Goal: Task Accomplishment & Management: Manage account settings

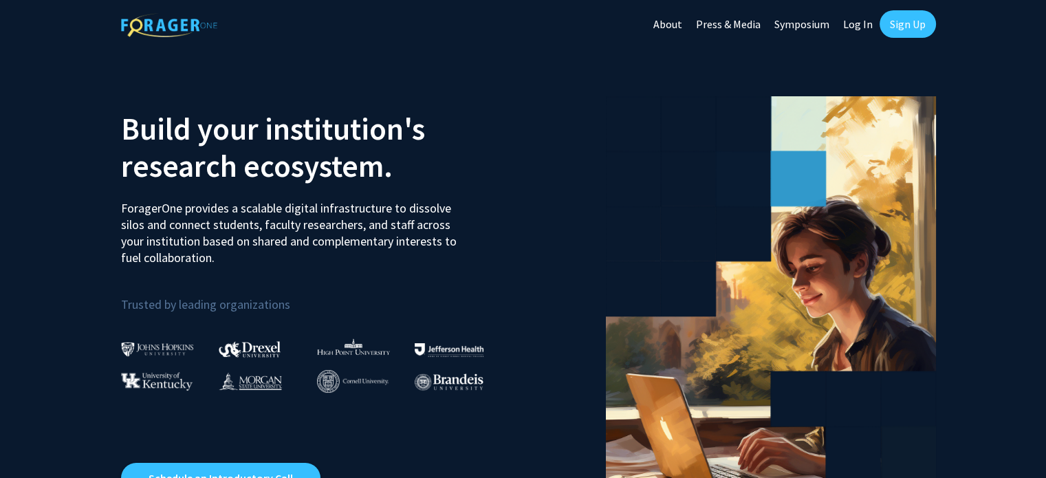
click at [859, 24] on link "Log In" at bounding box center [858, 24] width 43 height 48
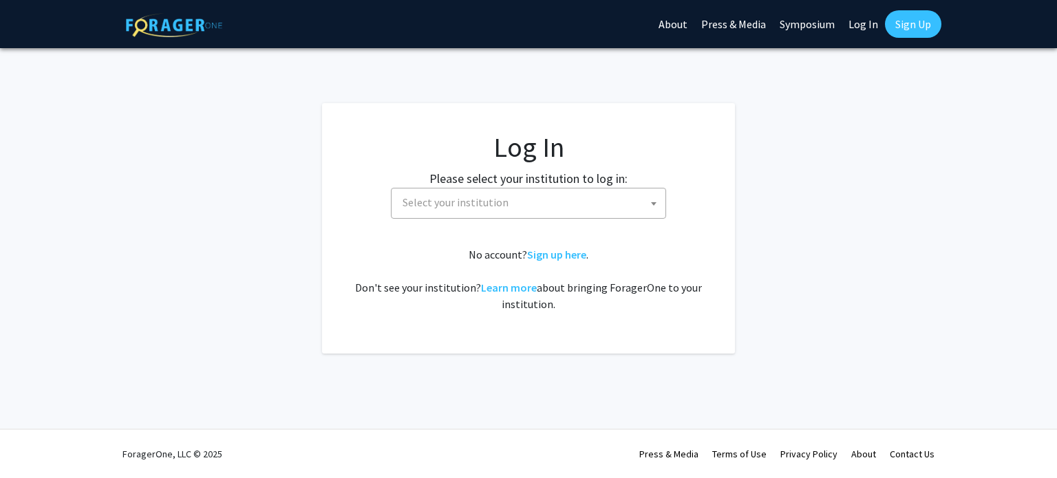
click at [517, 194] on span "Select your institution" at bounding box center [531, 202] width 268 height 28
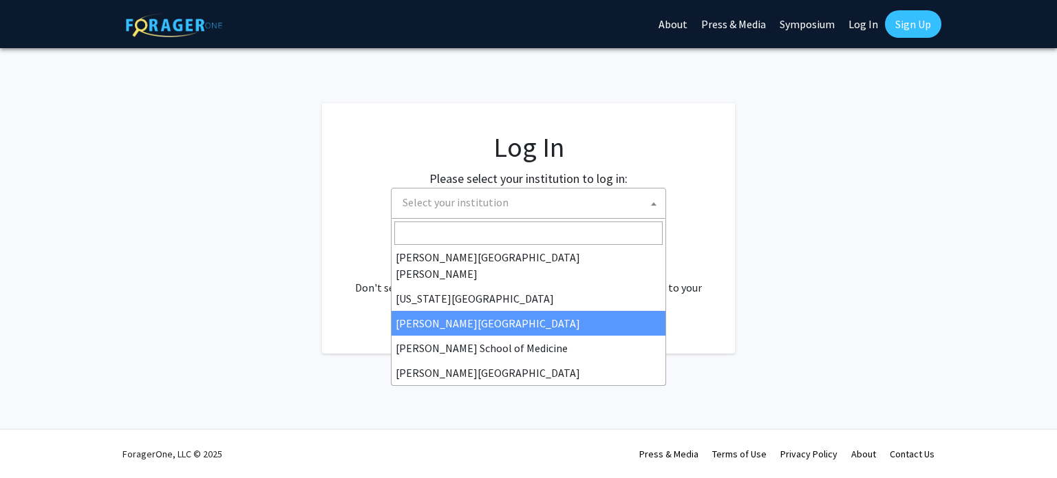
scroll to position [482, 0]
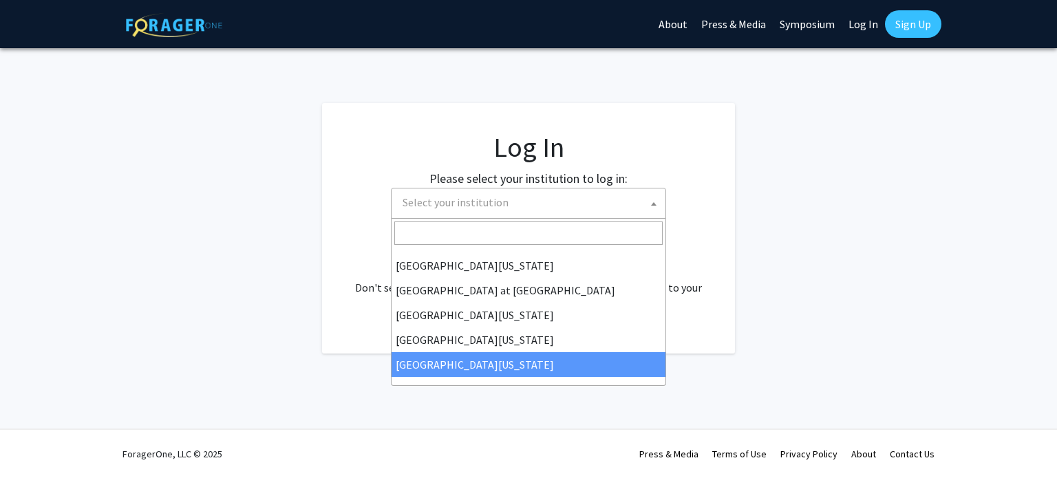
select select "33"
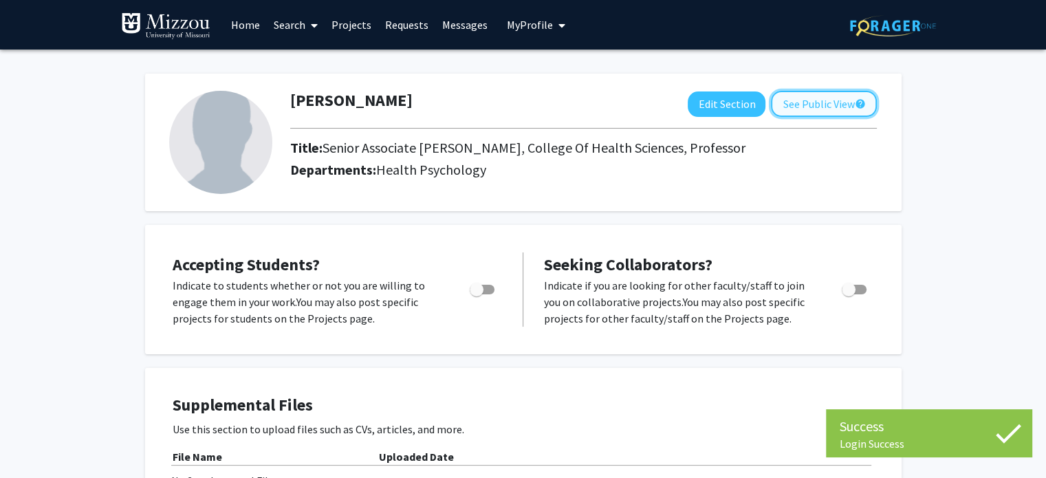
click at [795, 104] on button "See Public View help" at bounding box center [824, 104] width 106 height 26
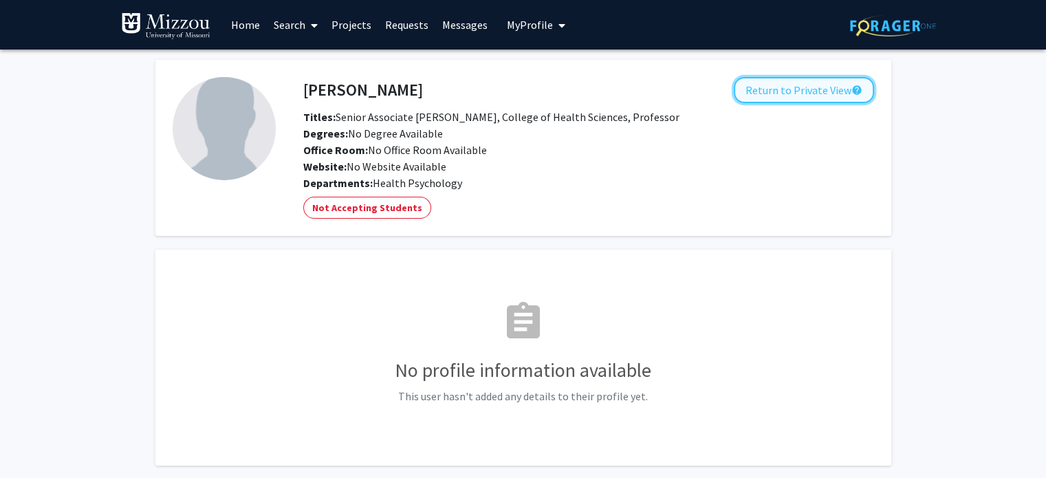
click at [795, 93] on button "Return to Private View help" at bounding box center [804, 90] width 140 height 26
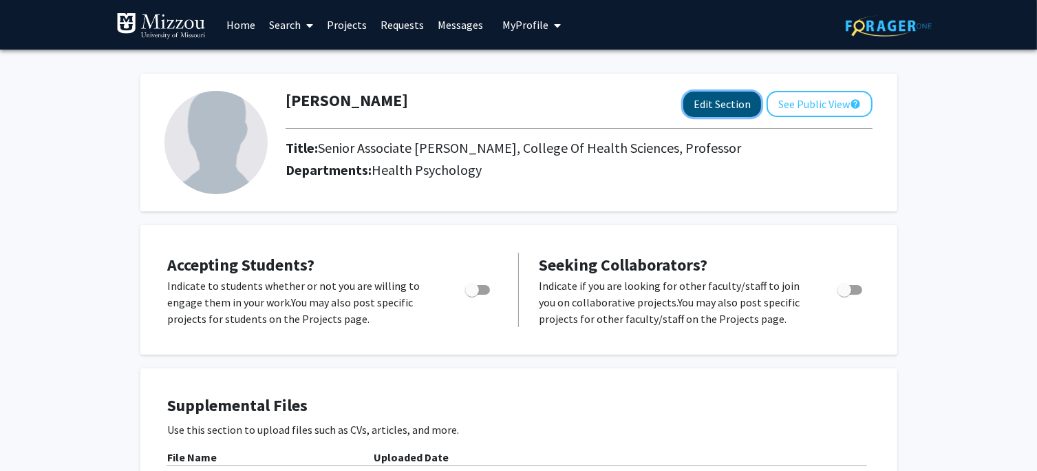
click at [713, 101] on button "Edit Section" at bounding box center [722, 103] width 78 height 25
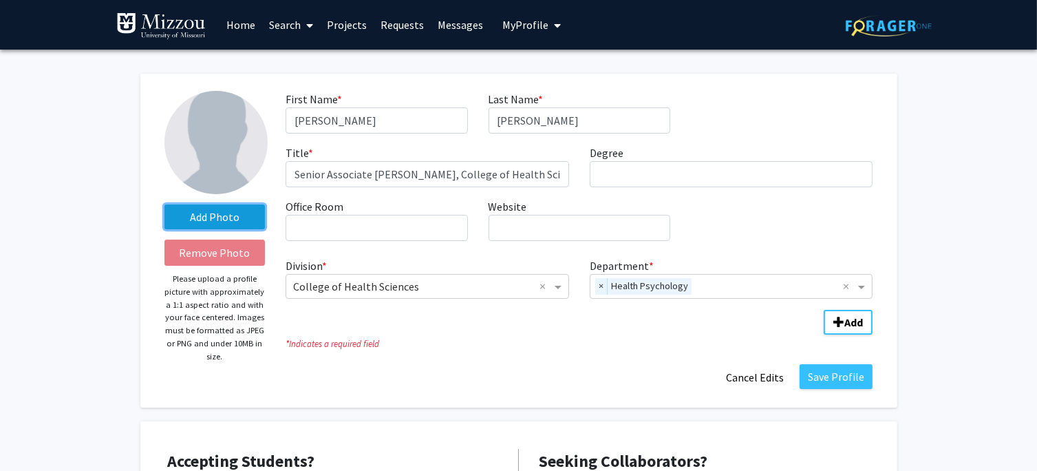
click at [223, 214] on label "Add Photo" at bounding box center [214, 216] width 101 height 25
click at [0, 0] on input "Add Photo" at bounding box center [0, 0] width 0 height 0
click at [228, 115] on img at bounding box center [215, 142] width 103 height 103
click at [225, 217] on label "Add Photo" at bounding box center [214, 216] width 101 height 25
click at [0, 0] on input "Add Photo" at bounding box center [0, 0] width 0 height 0
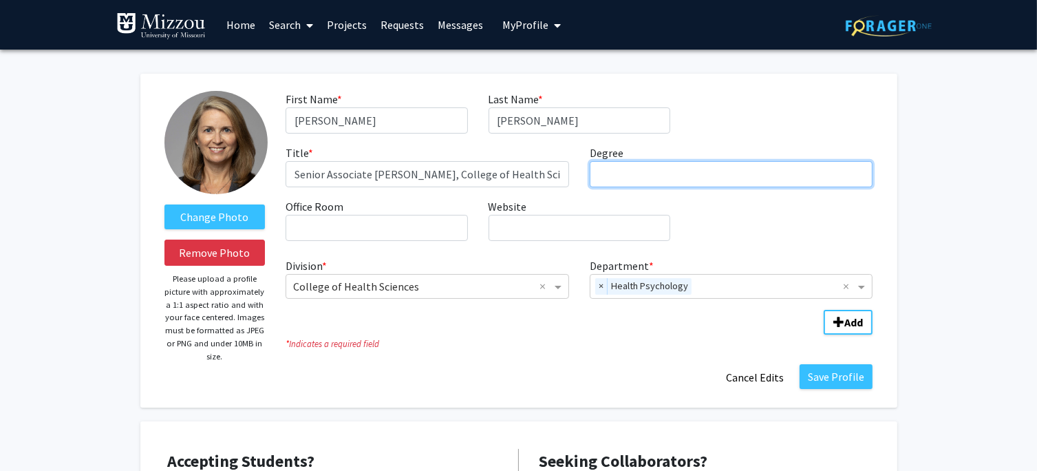
click at [690, 171] on input "Degree required" at bounding box center [731, 174] width 283 height 26
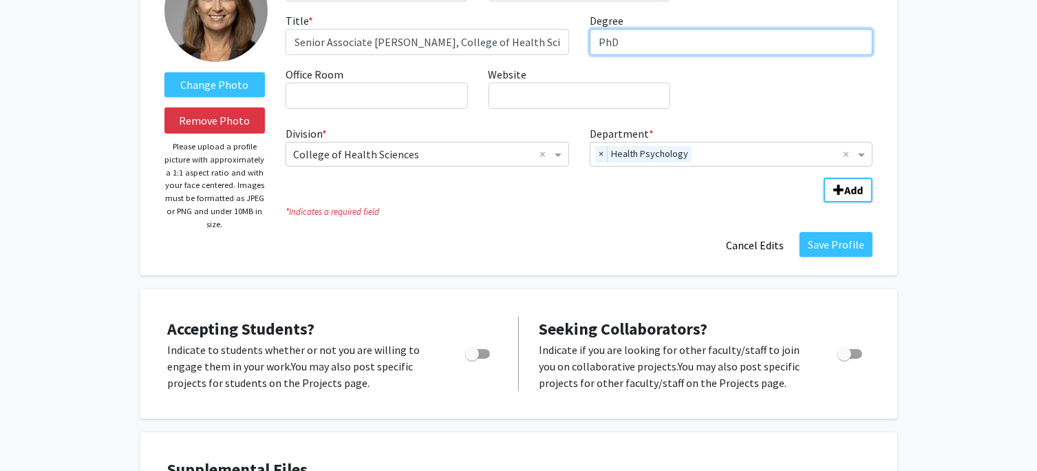
scroll to position [206, 0]
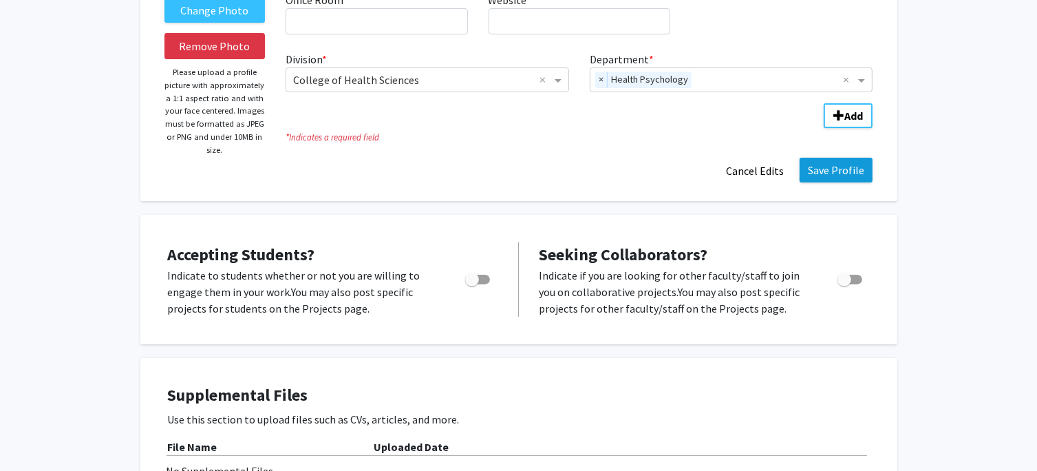
type input "PhD"
click at [842, 171] on button "Save Profile" at bounding box center [835, 170] width 73 height 25
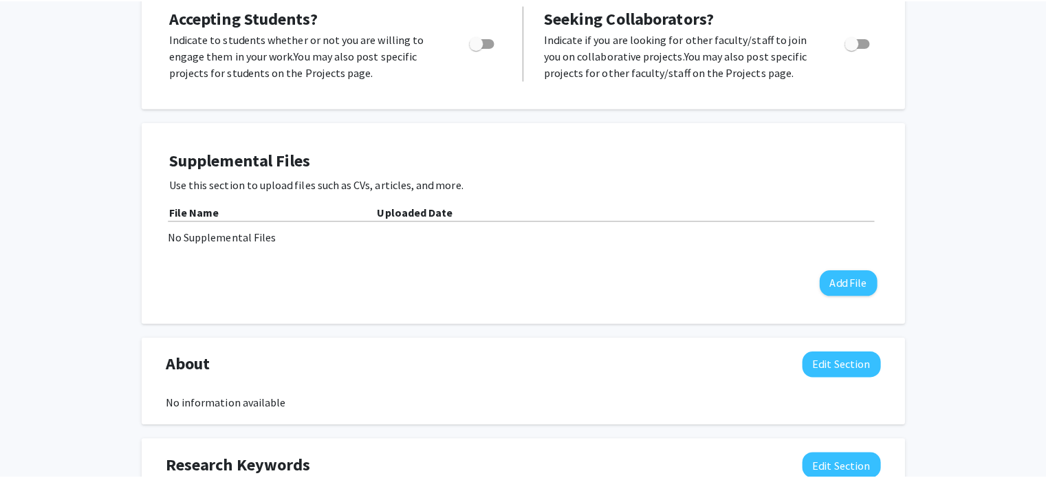
scroll to position [0, 0]
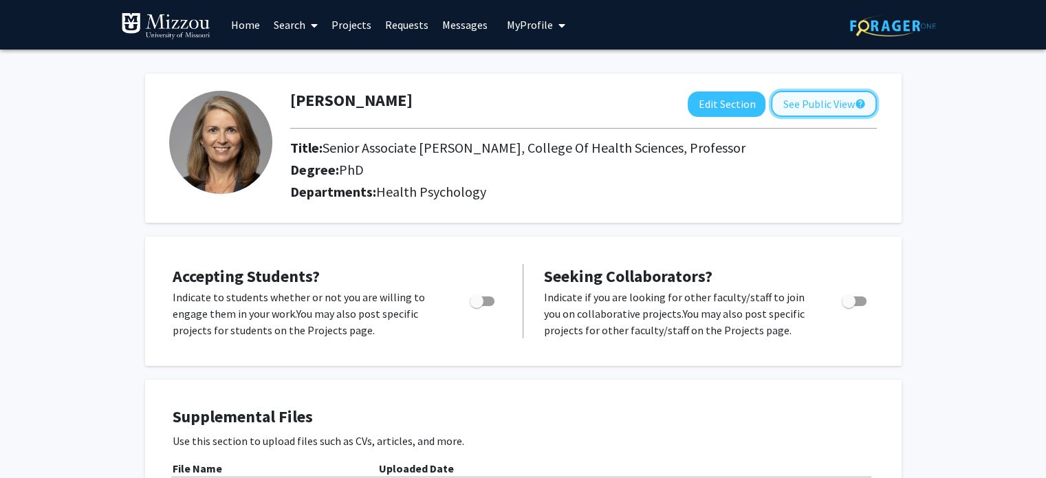
click at [832, 101] on button "See Public View help" at bounding box center [824, 104] width 106 height 26
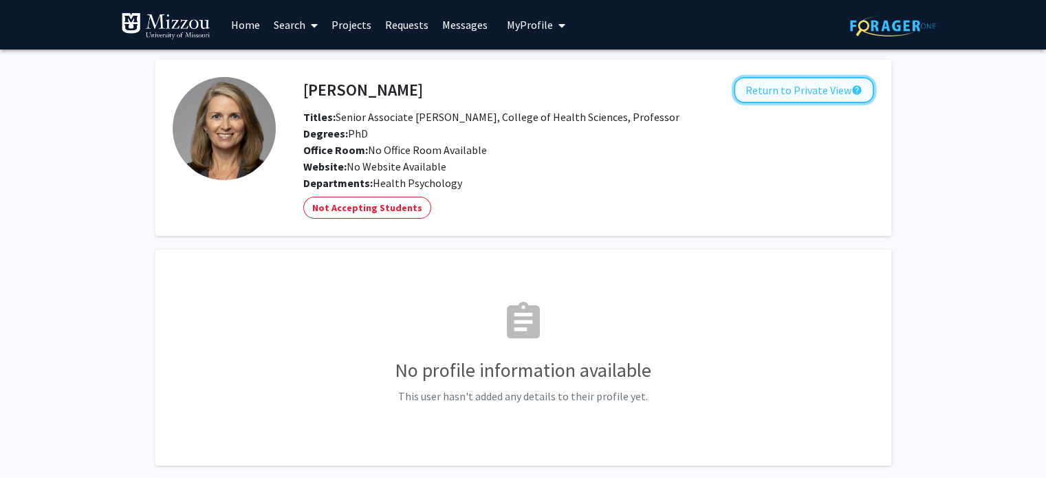
click at [773, 82] on button "Return to Private View help" at bounding box center [804, 90] width 140 height 26
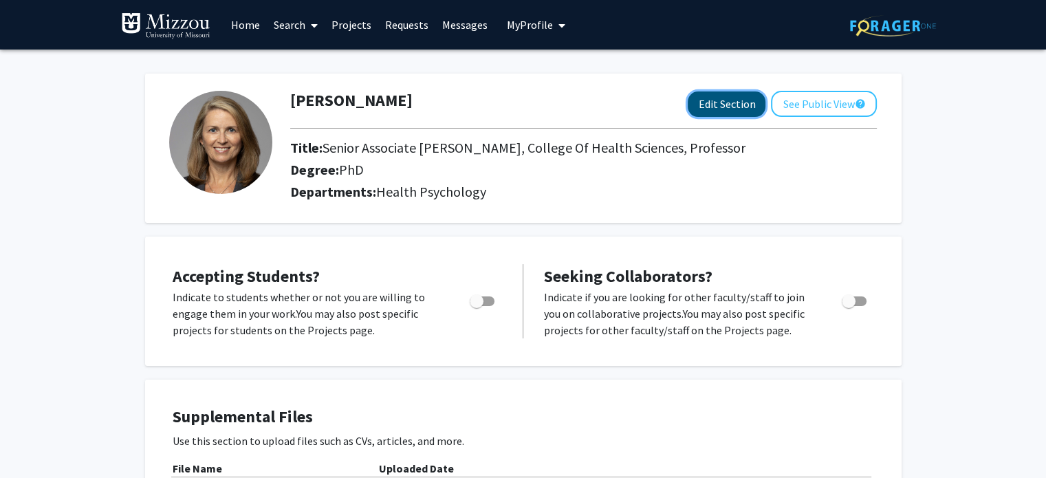
click at [737, 103] on button "Edit Section" at bounding box center [727, 103] width 78 height 25
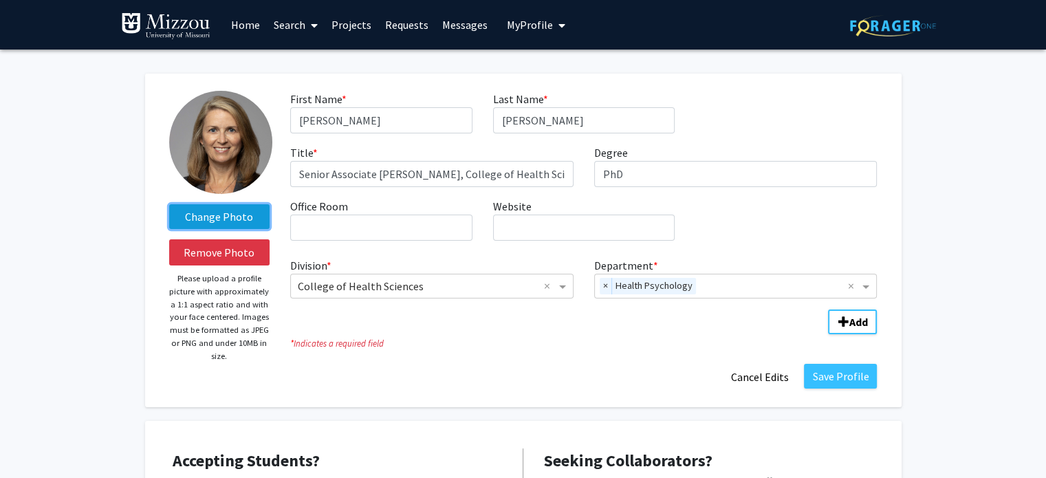
click at [234, 217] on label "Change Photo" at bounding box center [219, 216] width 101 height 25
click at [0, 0] on input "Change Photo" at bounding box center [0, 0] width 0 height 0
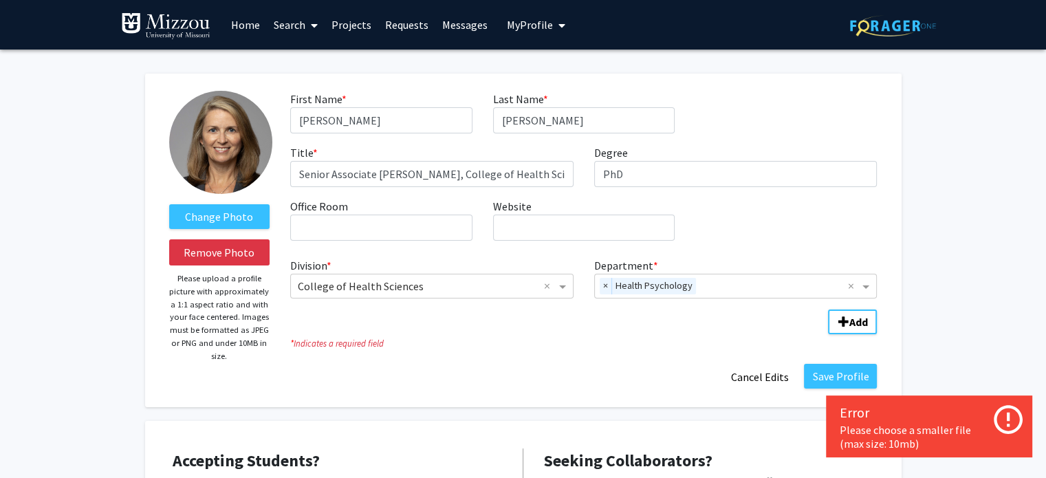
click at [776, 456] on div "Seeking Collaborators? Indicate if you are looking for other faculty/staff to j…" at bounding box center [709, 486] width 330 height 74
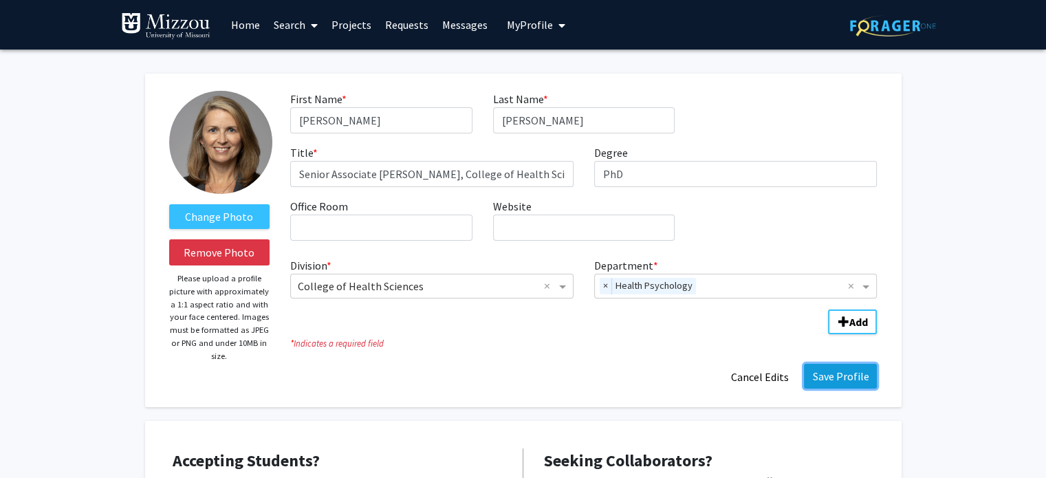
click at [828, 378] on button "Save Profile" at bounding box center [840, 376] width 73 height 25
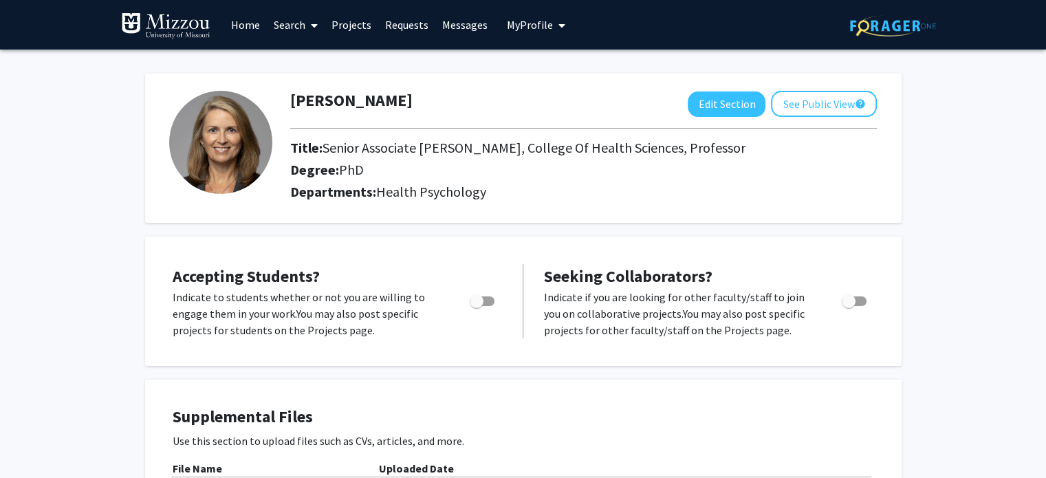
click at [298, 23] on link "Search" at bounding box center [296, 25] width 58 height 48
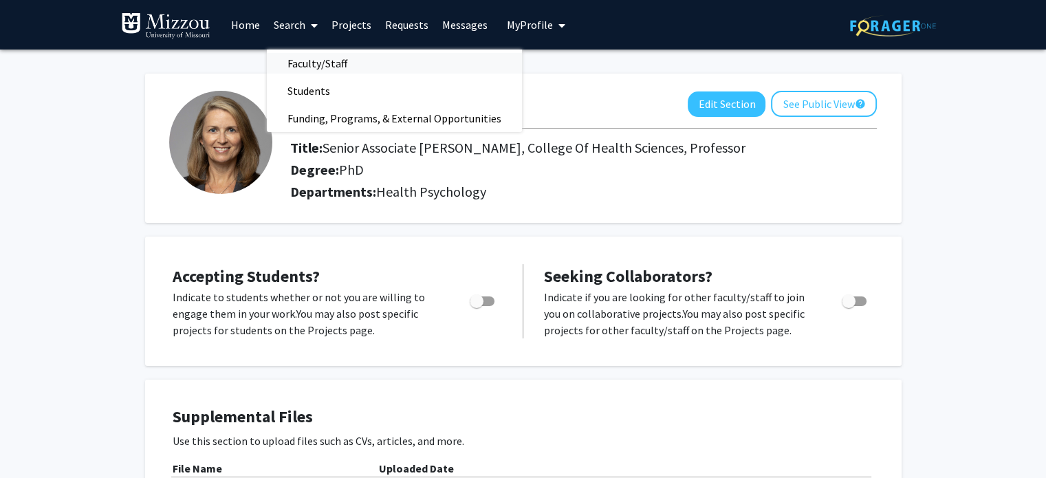
click at [305, 65] on span "Faculty/Staff" at bounding box center [317, 64] width 101 height 28
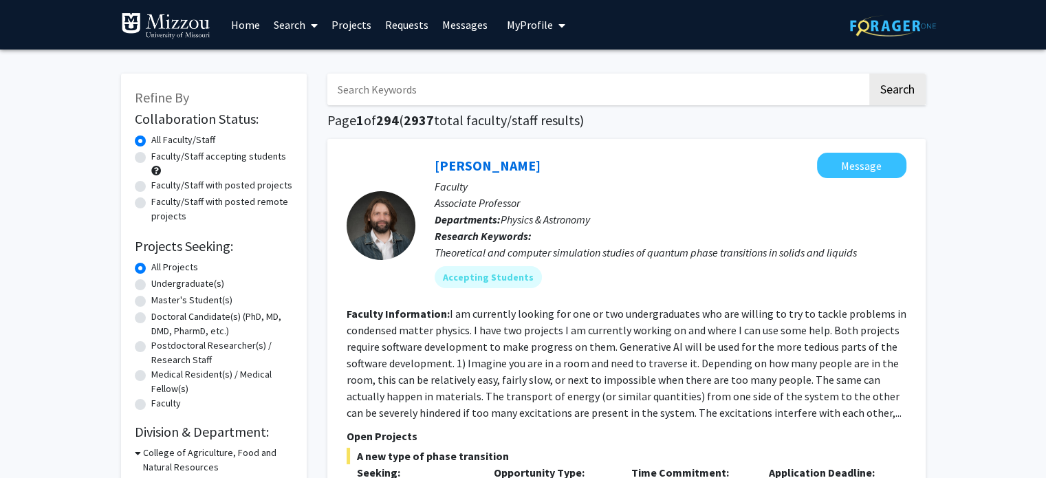
click at [397, 90] on input "Search Keywords" at bounding box center [597, 90] width 540 height 32
click at [870, 74] on button "Search" at bounding box center [898, 90] width 56 height 32
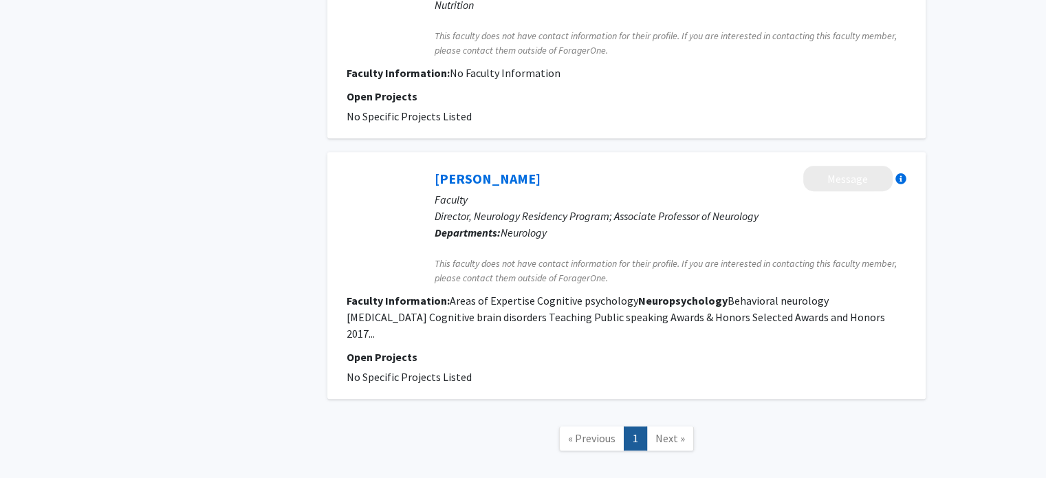
scroll to position [813, 0]
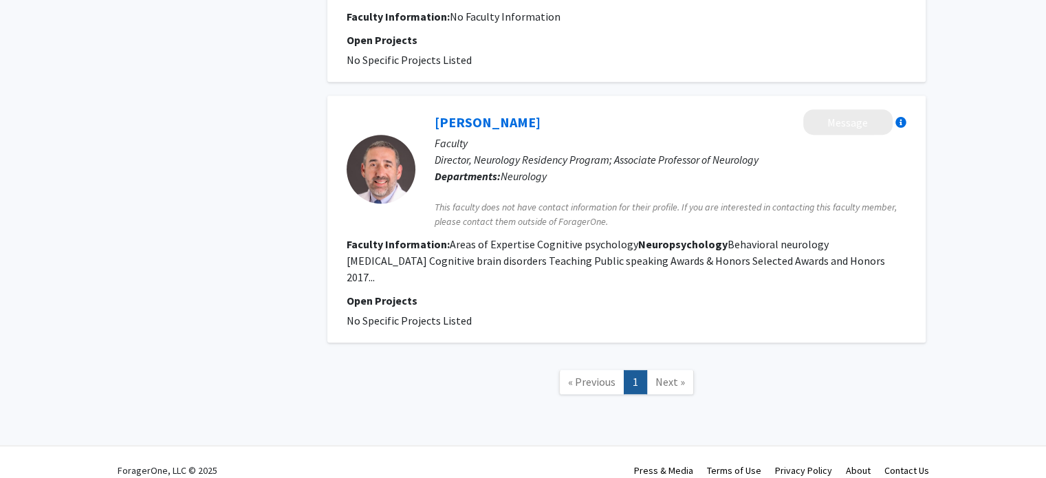
click at [669, 375] on span "Next »" at bounding box center [671, 382] width 30 height 14
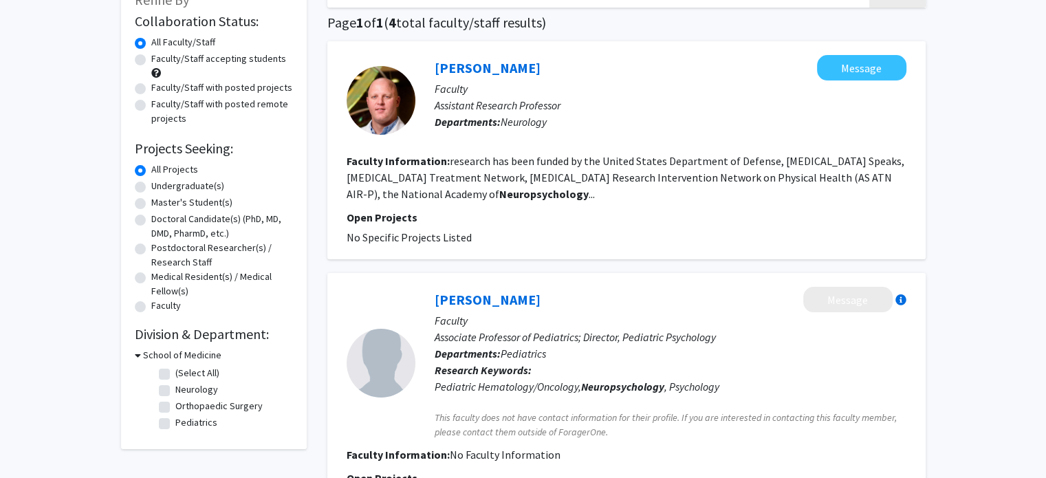
scroll to position [0, 0]
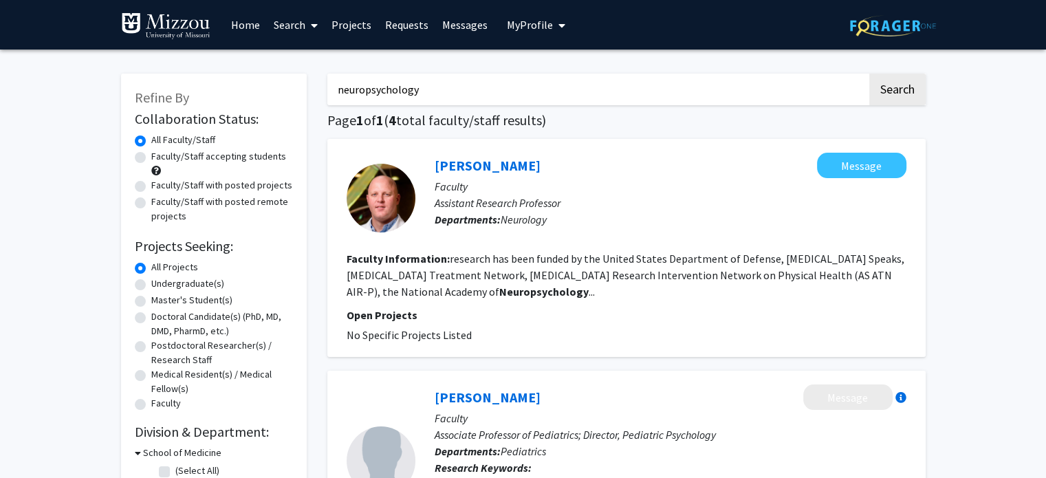
drag, startPoint x: 442, startPoint y: 83, endPoint x: 325, endPoint y: 82, distance: 117.6
click at [870, 74] on button "Search" at bounding box center [898, 90] width 56 height 32
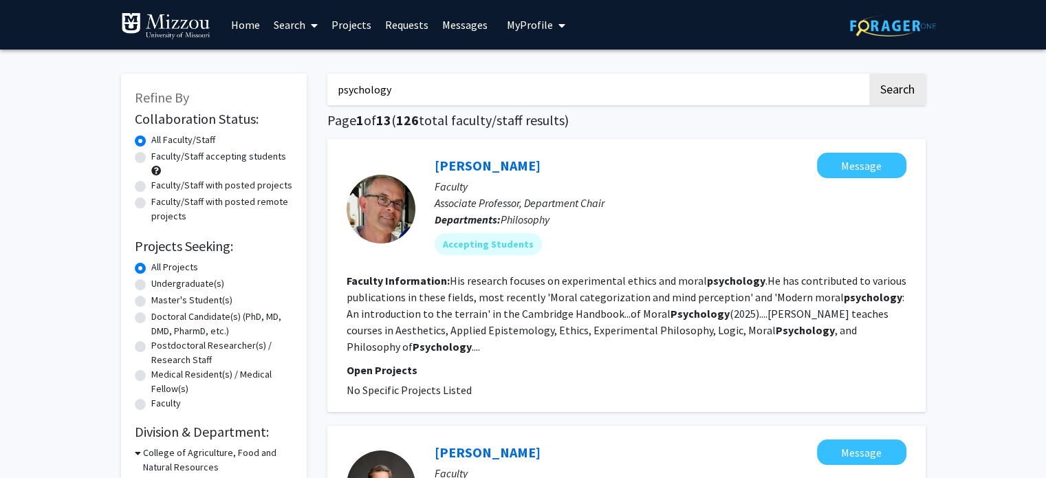
drag, startPoint x: 407, startPoint y: 89, endPoint x: 308, endPoint y: 85, distance: 99.2
type input "t"
type input "aaron thompson"
click at [870, 74] on button "Search" at bounding box center [898, 90] width 56 height 32
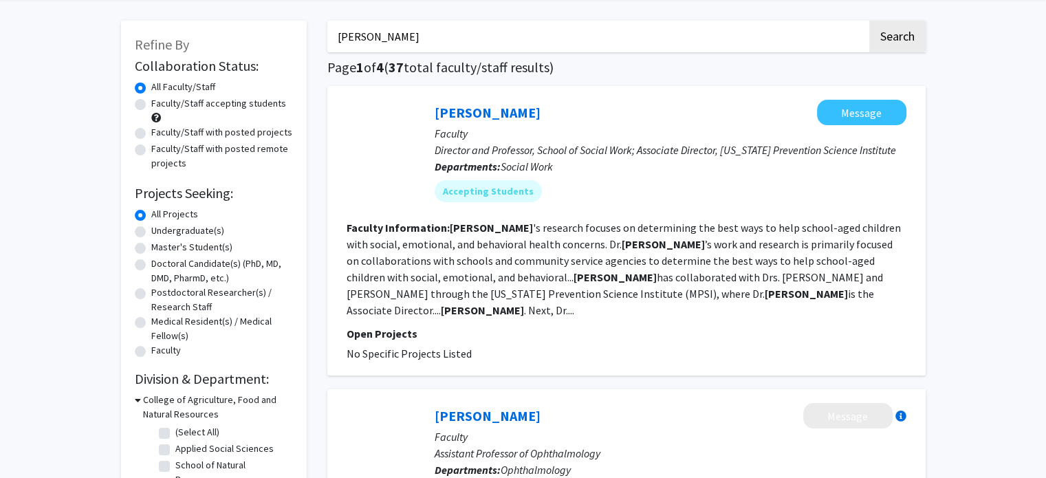
scroll to position [69, 0]
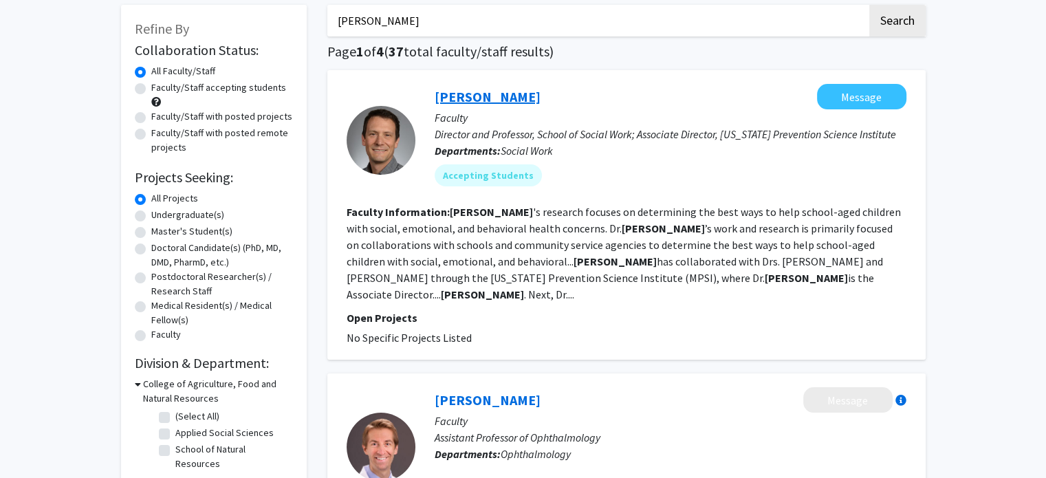
click at [506, 98] on link "Aaron Thompson" at bounding box center [488, 96] width 106 height 17
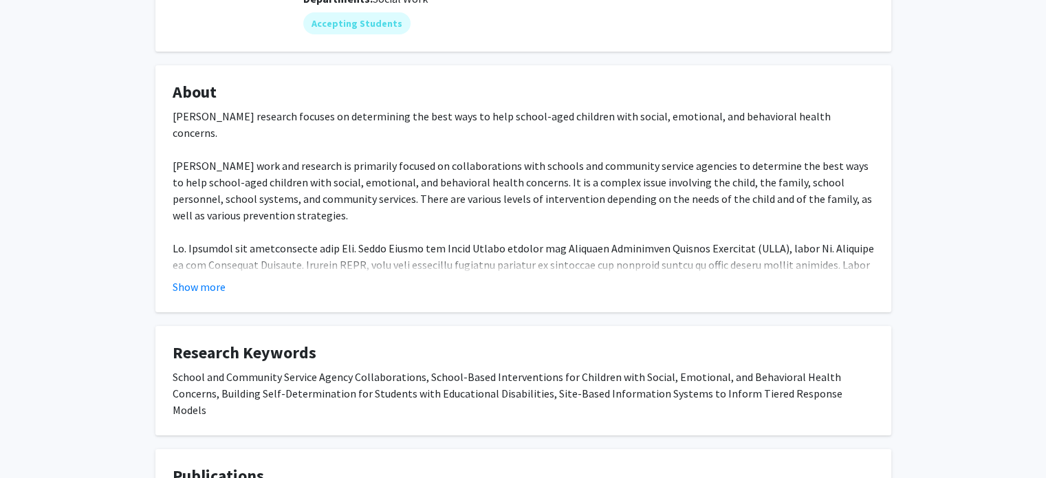
scroll to position [206, 0]
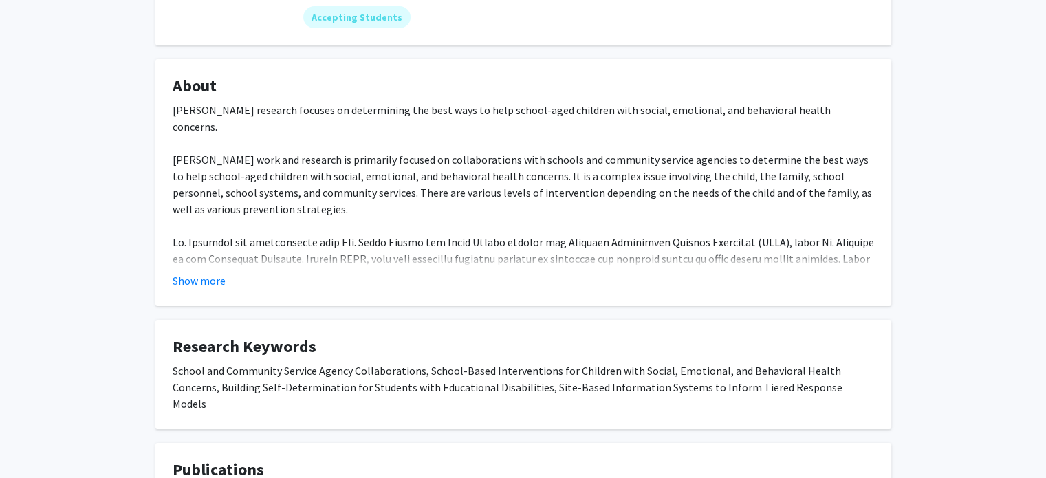
drag, startPoint x: 202, startPoint y: 280, endPoint x: 221, endPoint y: 271, distance: 20.6
click at [199, 277] on button "Show more" at bounding box center [199, 280] width 53 height 17
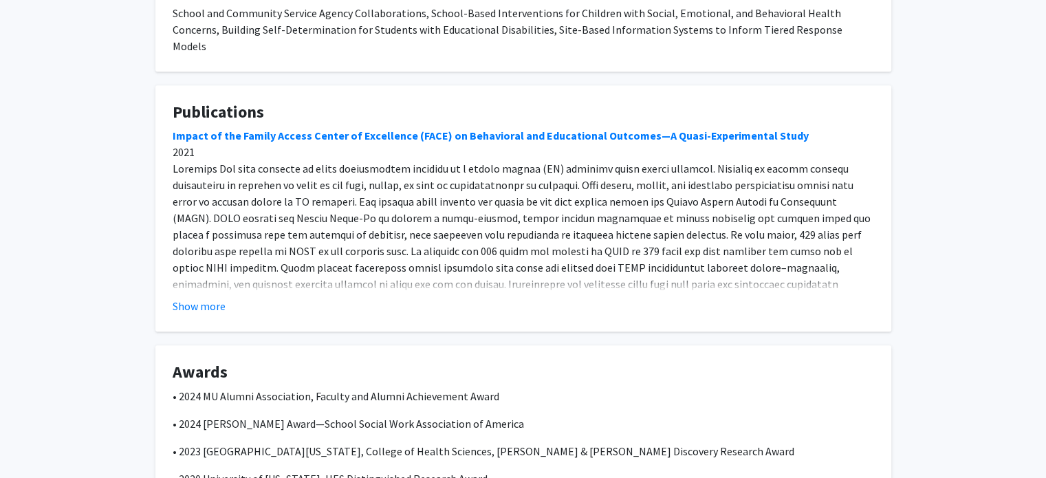
scroll to position [757, 0]
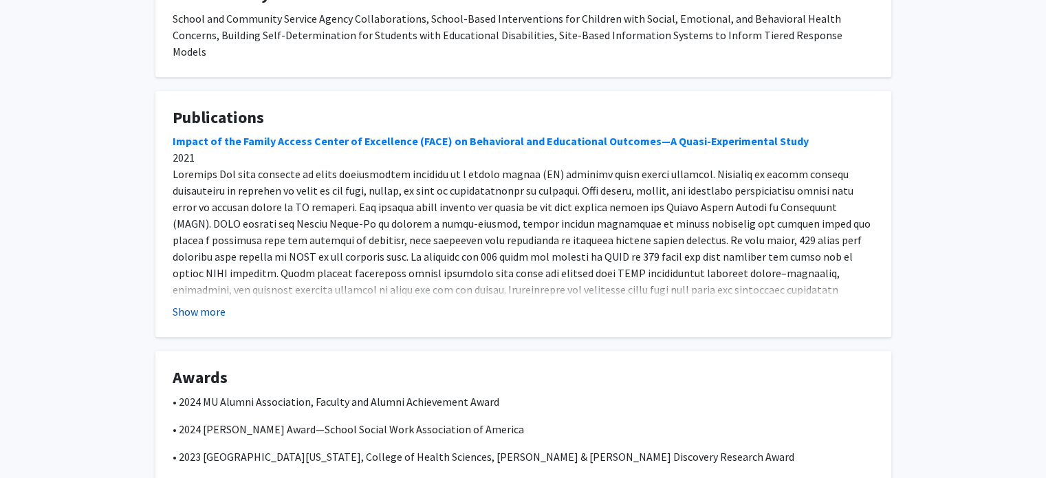
click at [198, 303] on button "Show more" at bounding box center [199, 311] width 53 height 17
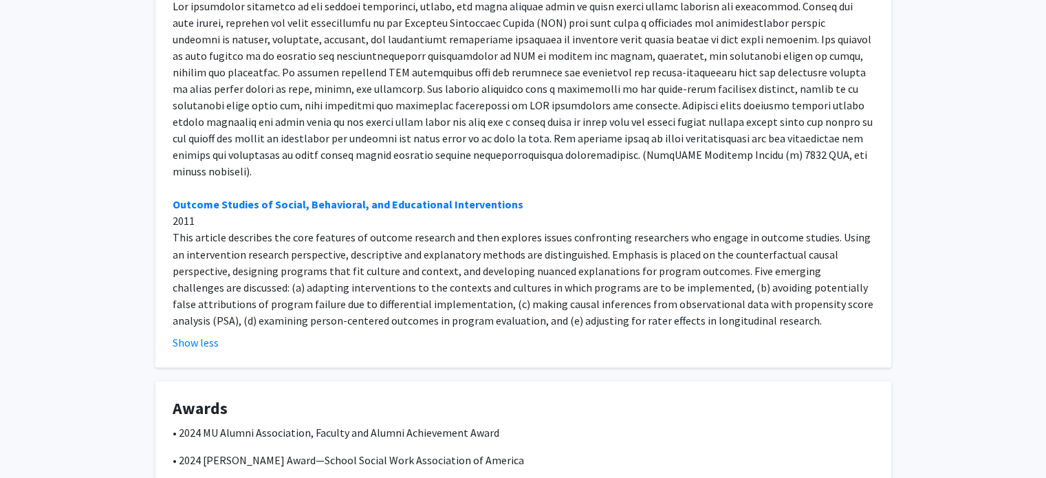
scroll to position [2432, 0]
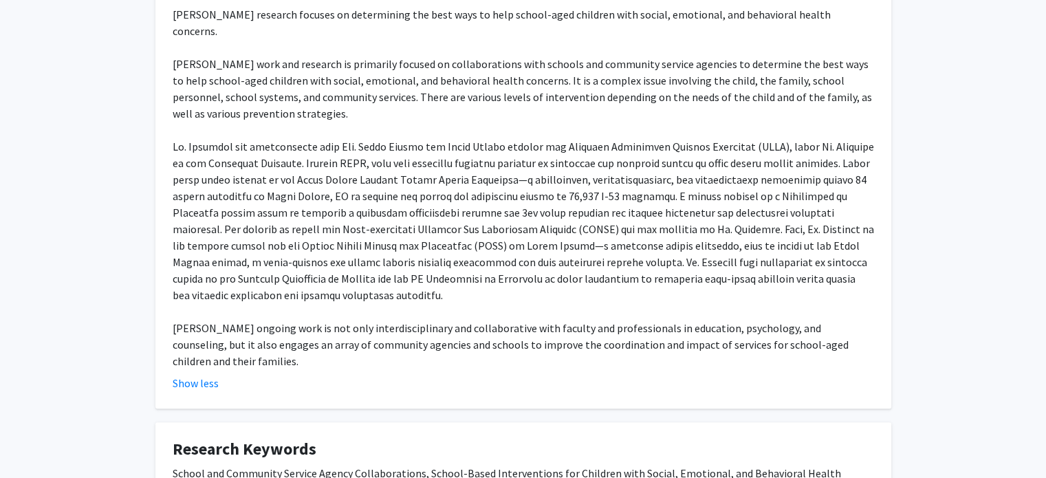
scroll to position [0, 0]
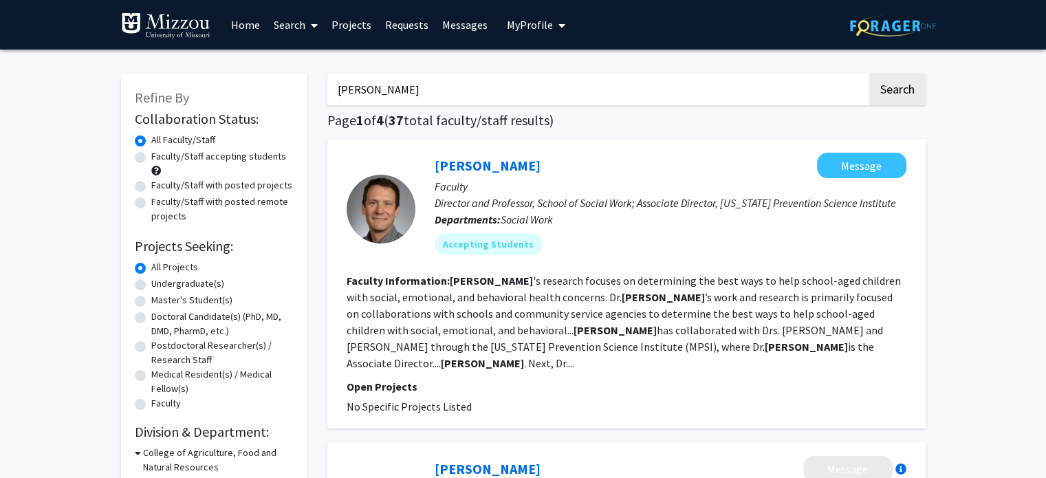
drag, startPoint x: 451, startPoint y: 96, endPoint x: 303, endPoint y: 85, distance: 148.4
type input "tim wolf"
click at [870, 74] on button "Search" at bounding box center [898, 90] width 56 height 32
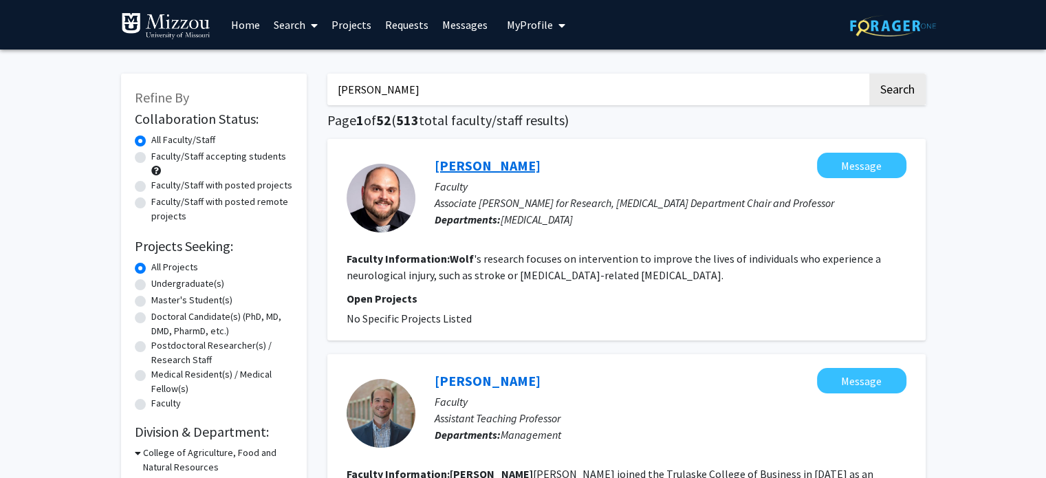
click at [460, 168] on link "Timothy Wolf" at bounding box center [488, 165] width 106 height 17
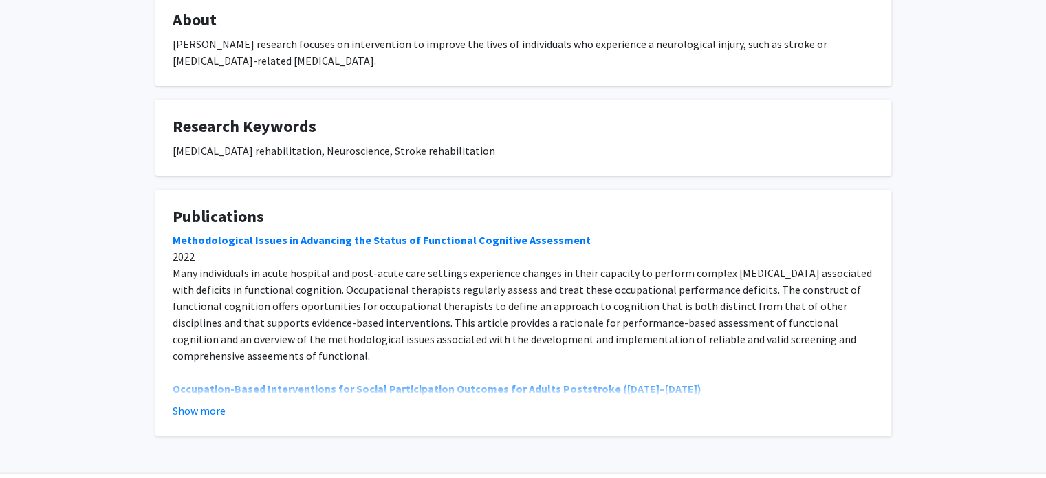
scroll to position [311, 0]
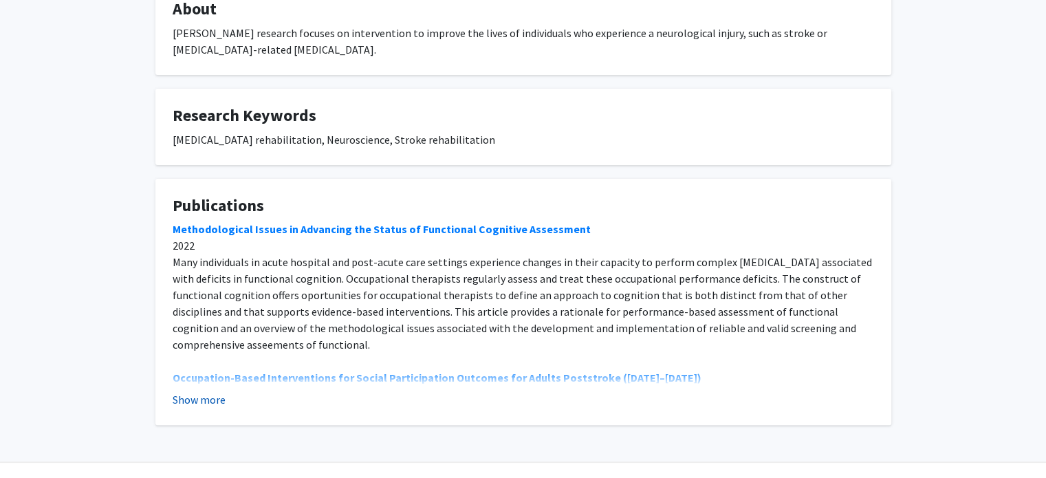
click at [209, 391] on button "Show more" at bounding box center [199, 399] width 53 height 17
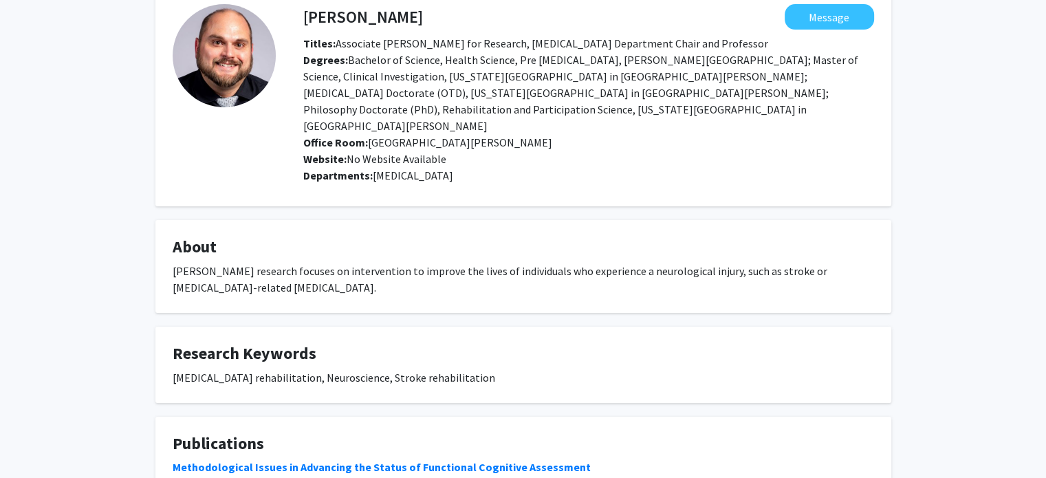
scroll to position [0, 0]
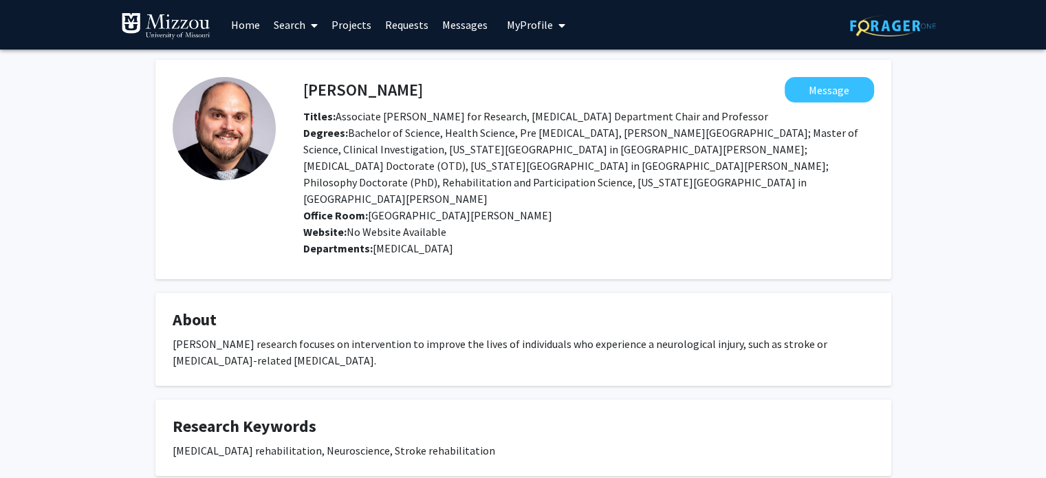
click at [251, 27] on link "Home" at bounding box center [245, 25] width 43 height 48
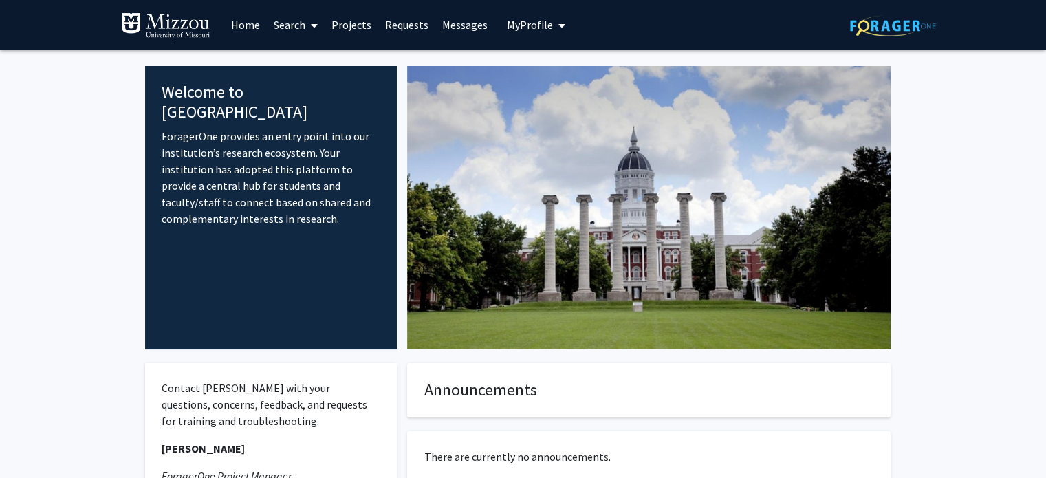
click at [526, 19] on span "My Profile" at bounding box center [530, 25] width 46 height 14
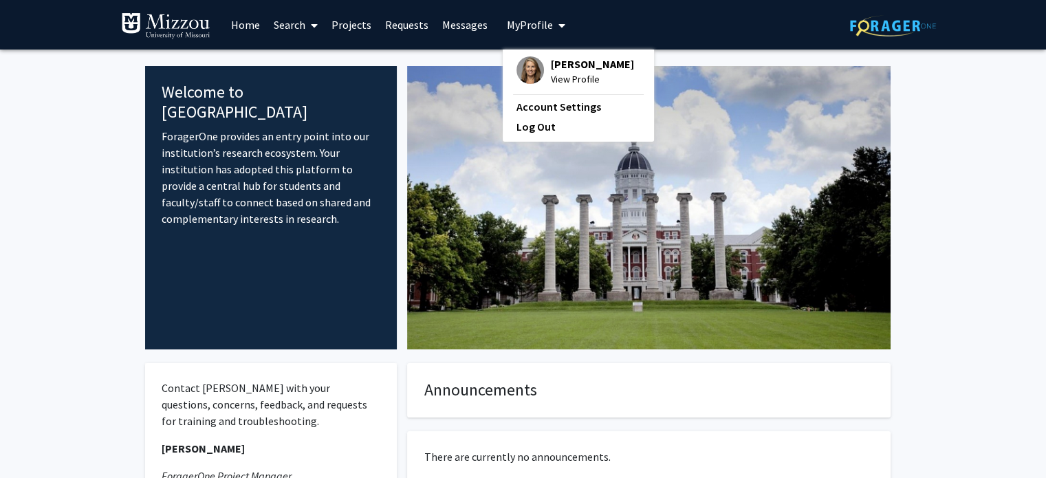
click at [570, 72] on span "Stephanie Reid-Arndt" at bounding box center [592, 63] width 83 height 15
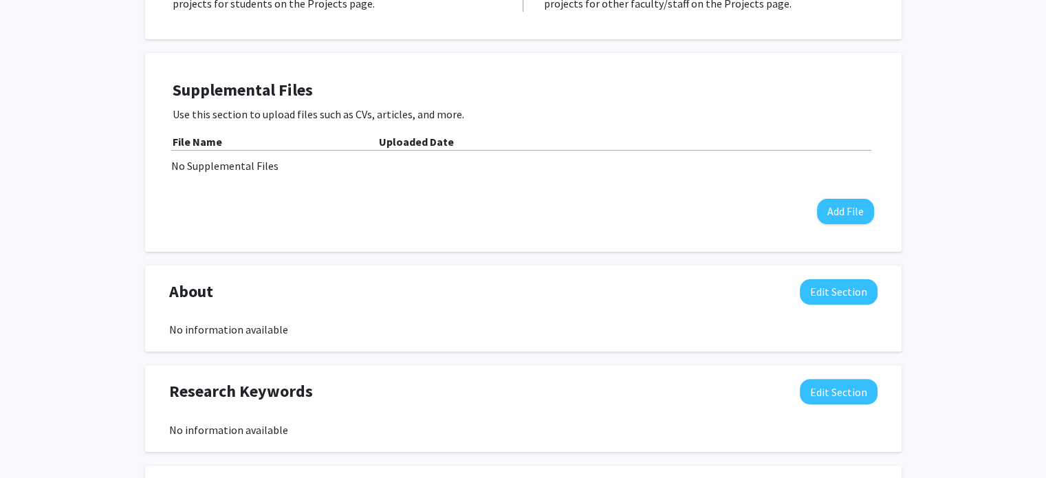
scroll to position [344, 0]
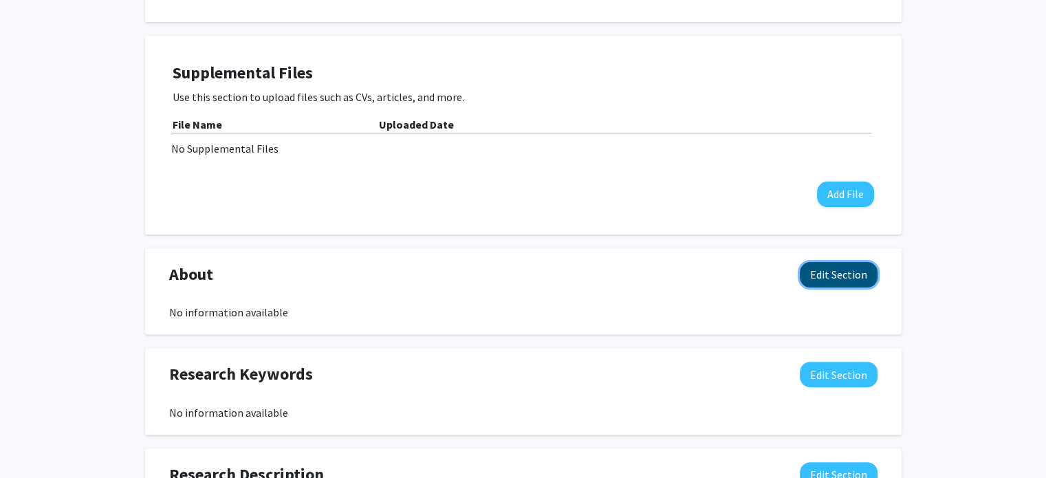
click at [823, 274] on button "Edit Section" at bounding box center [839, 274] width 78 height 25
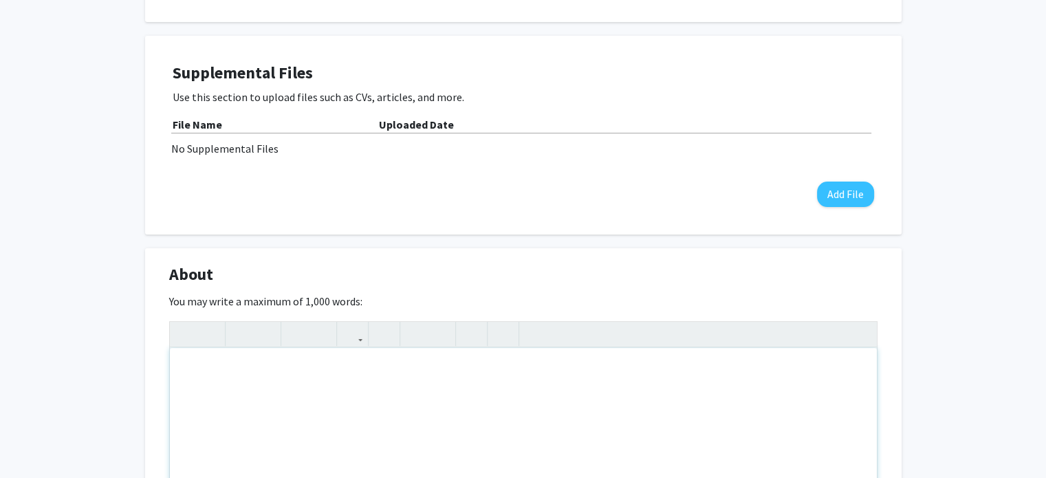
click at [263, 375] on div "Note to users with screen readers: Please deactivate our accessibility plugin f…" at bounding box center [523, 451] width 707 height 206
paste div "Note to users with screen readers: Please deactivate our accessibility plugin f…"
type textarea "<p>As a rehabilitation neuropsychologist, Dr. Reid-Arndt’s research has examine…"
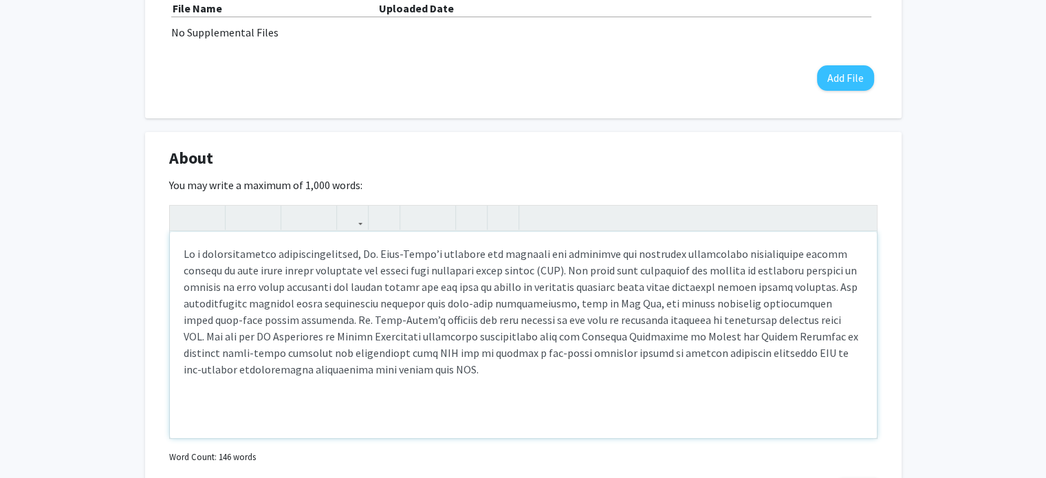
scroll to position [482, 0]
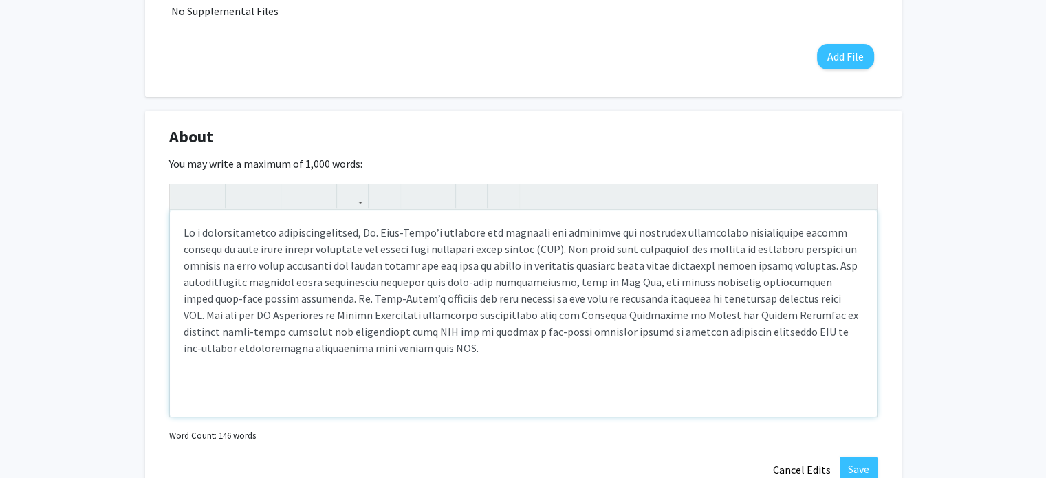
click at [279, 347] on p "Note to users with screen readers: Please deactivate our accessibility plugin f…" at bounding box center [524, 290] width 680 height 132
click at [181, 233] on div "Note to users with screen readers: Please deactivate our accessibility plugin f…" at bounding box center [523, 314] width 707 height 206
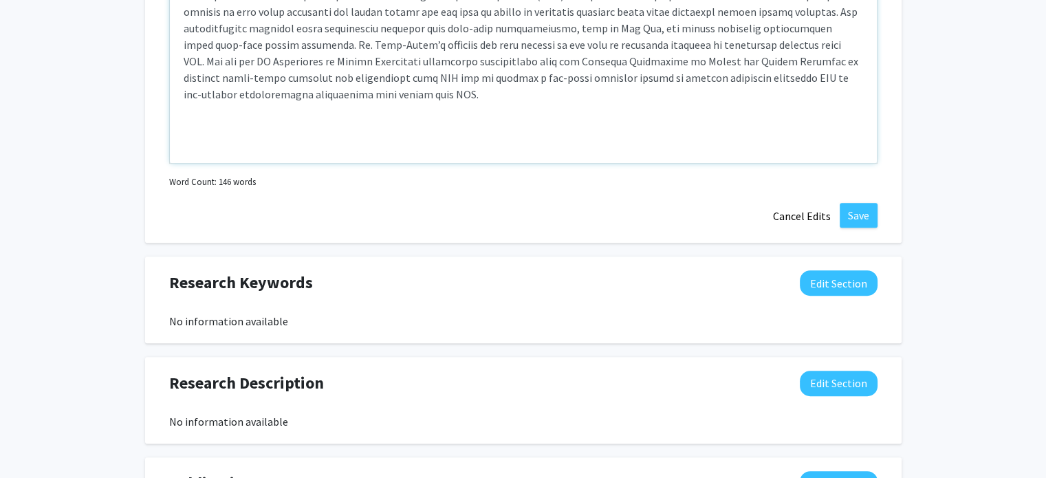
scroll to position [757, 0]
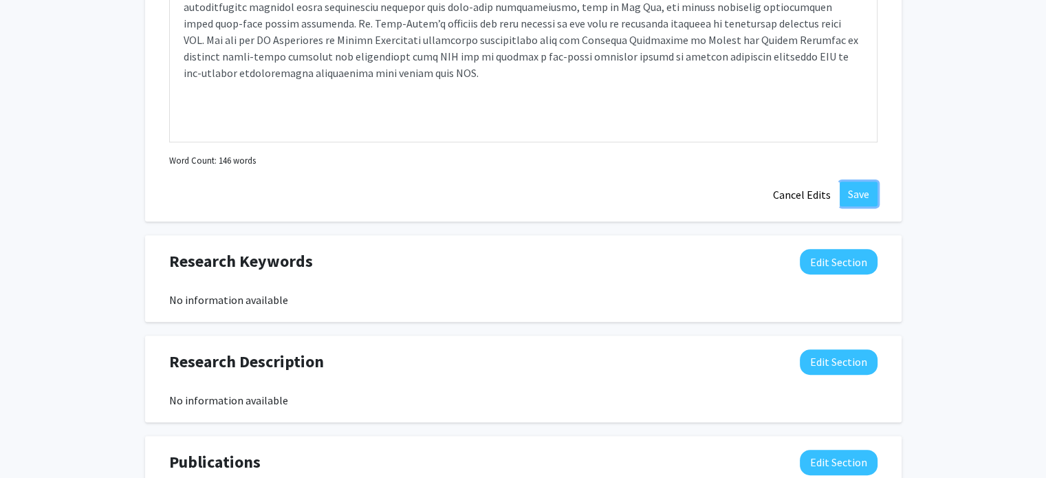
click at [858, 193] on button "Save" at bounding box center [859, 194] width 38 height 25
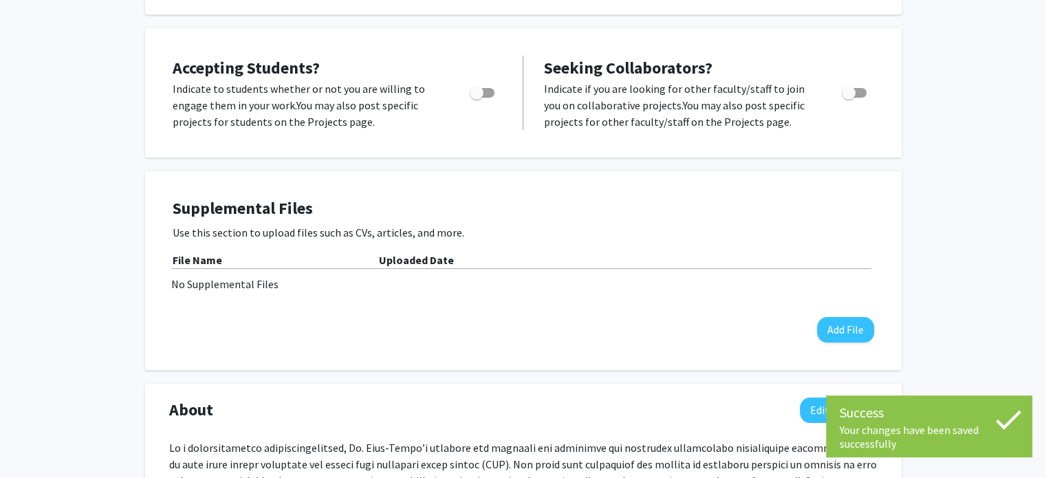
scroll to position [39, 0]
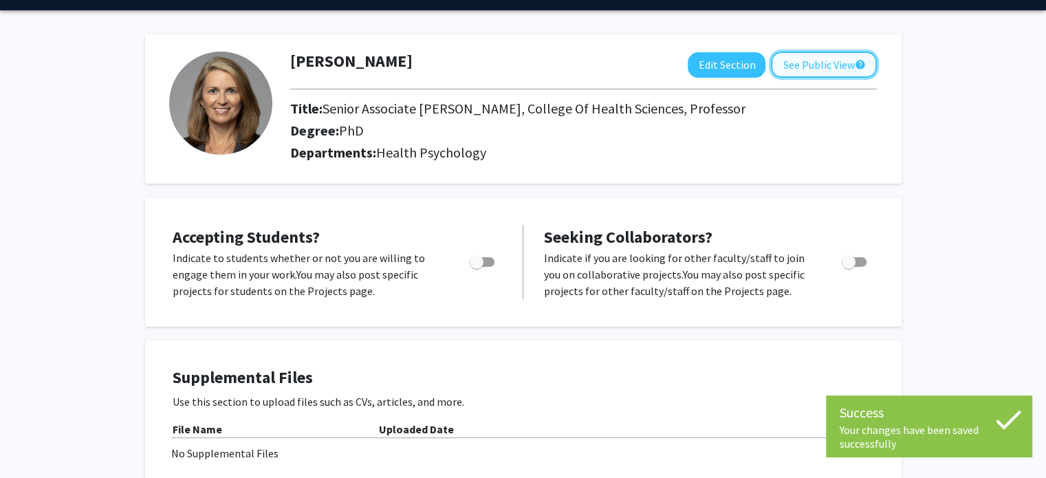
click at [819, 58] on button "See Public View help" at bounding box center [824, 65] width 106 height 26
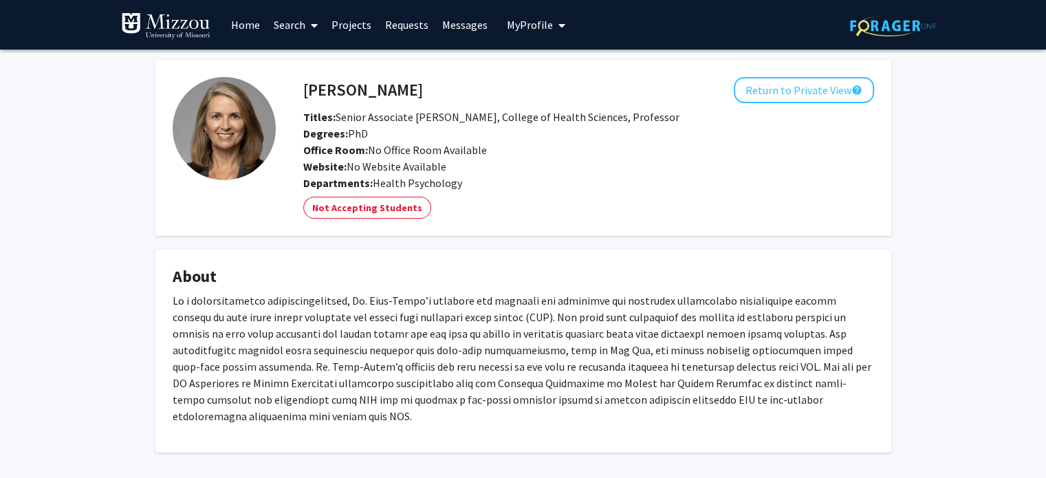
click at [303, 16] on link "Search" at bounding box center [296, 25] width 58 height 48
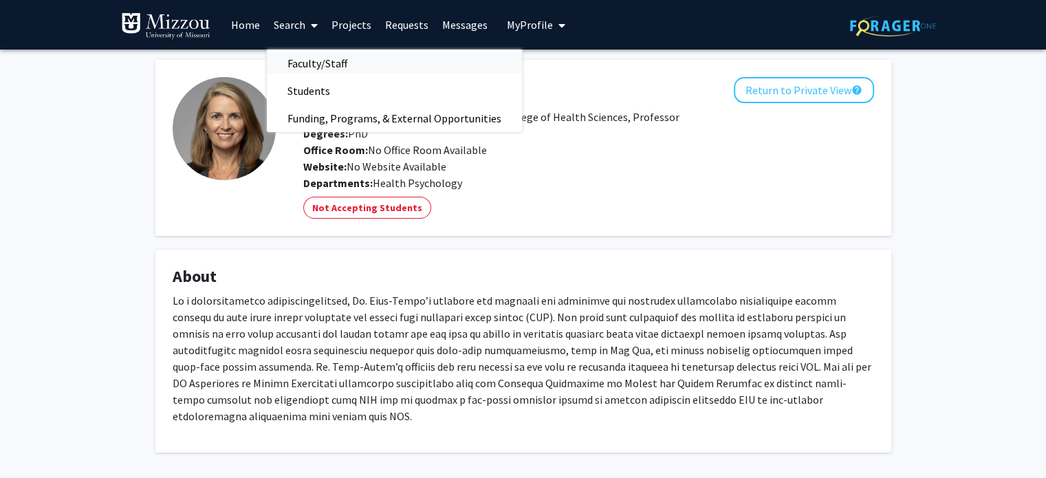
click at [308, 67] on span "Faculty/Staff" at bounding box center [317, 64] width 101 height 28
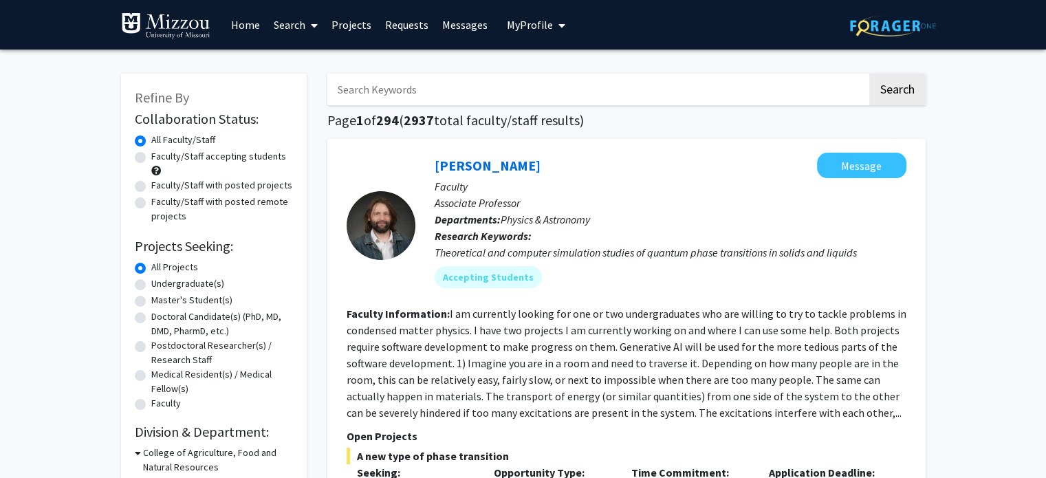
click at [470, 92] on input "Search Keywords" at bounding box center [597, 90] width 540 height 32
type input "aaron thompson"
click at [870, 74] on button "Search" at bounding box center [898, 90] width 56 height 32
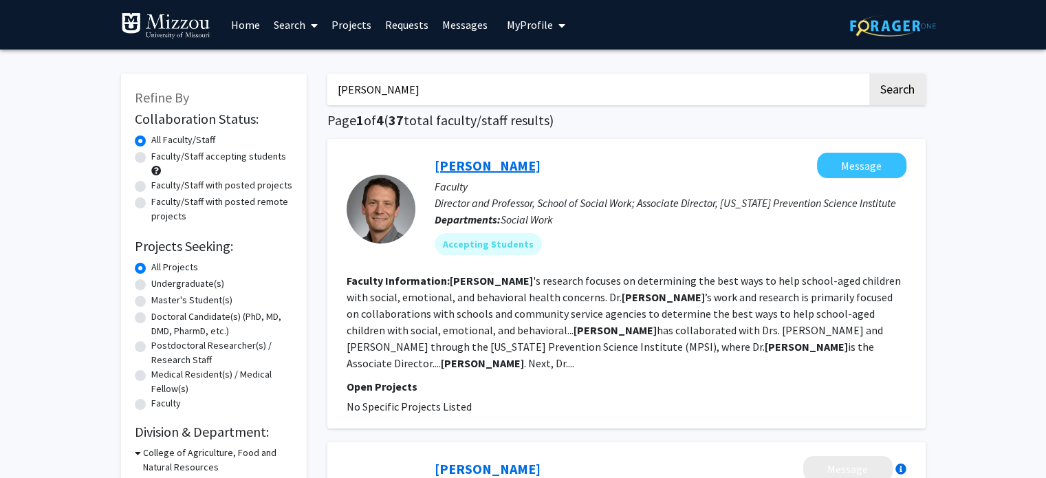
click at [480, 162] on link "Aaron Thompson" at bounding box center [488, 165] width 106 height 17
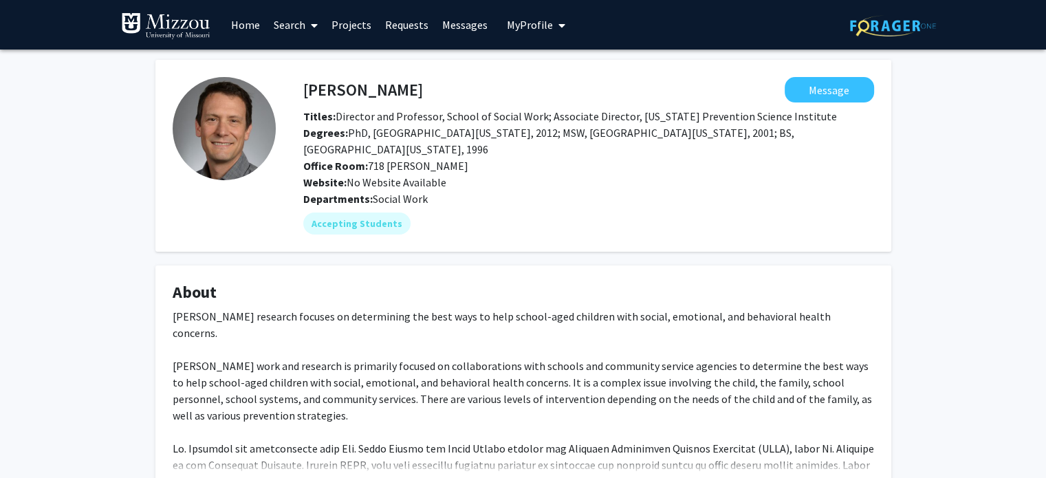
click at [521, 25] on span "My Profile" at bounding box center [530, 25] width 46 height 14
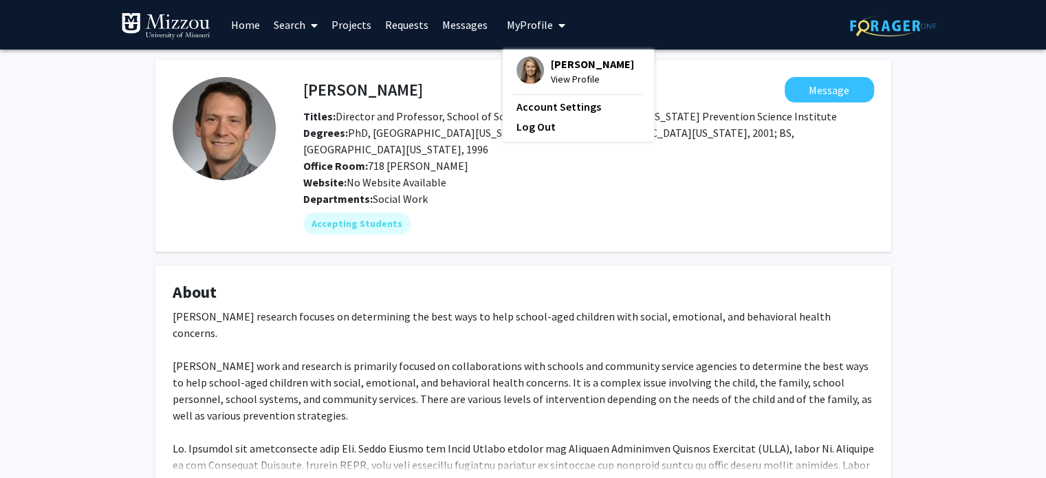
click at [551, 72] on span "Stephanie Reid-Arndt" at bounding box center [592, 63] width 83 height 15
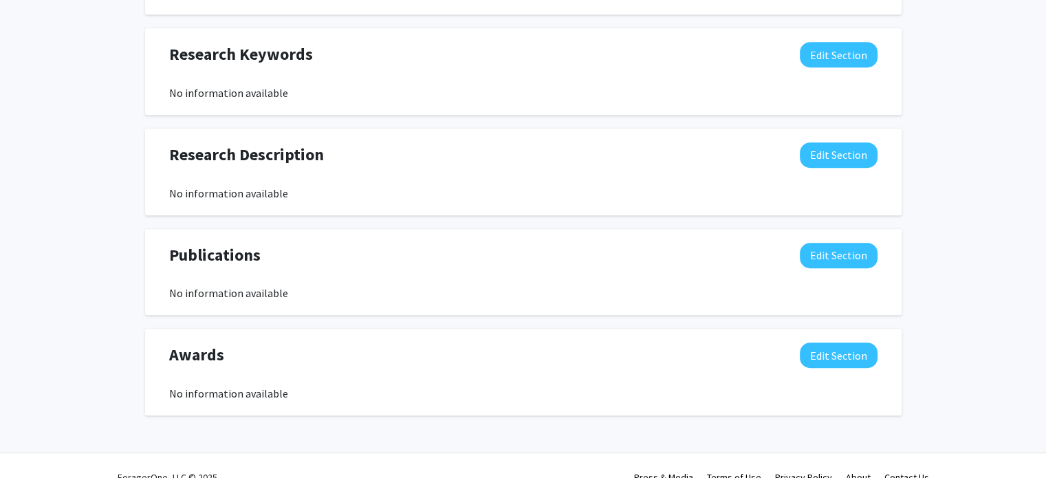
scroll to position [796, 0]
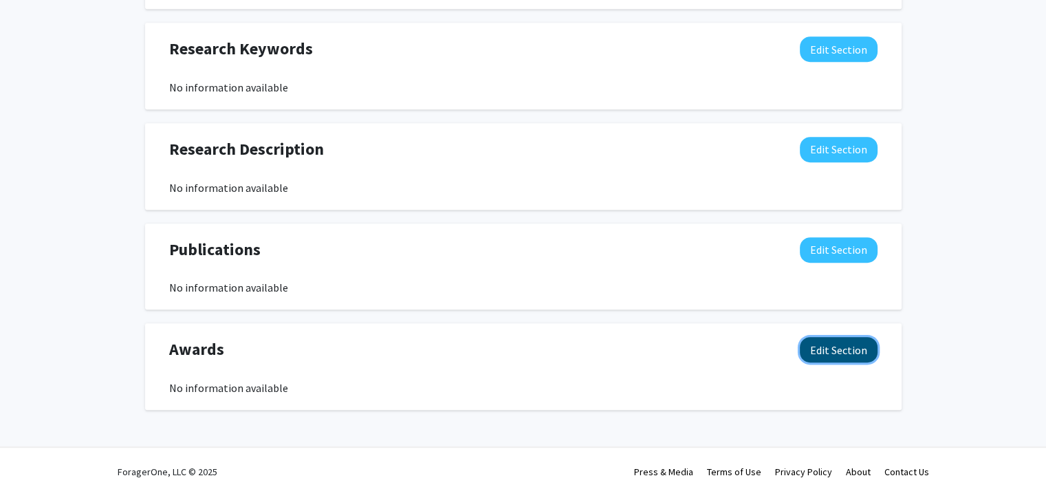
click at [827, 337] on button "Edit Section" at bounding box center [839, 349] width 78 height 25
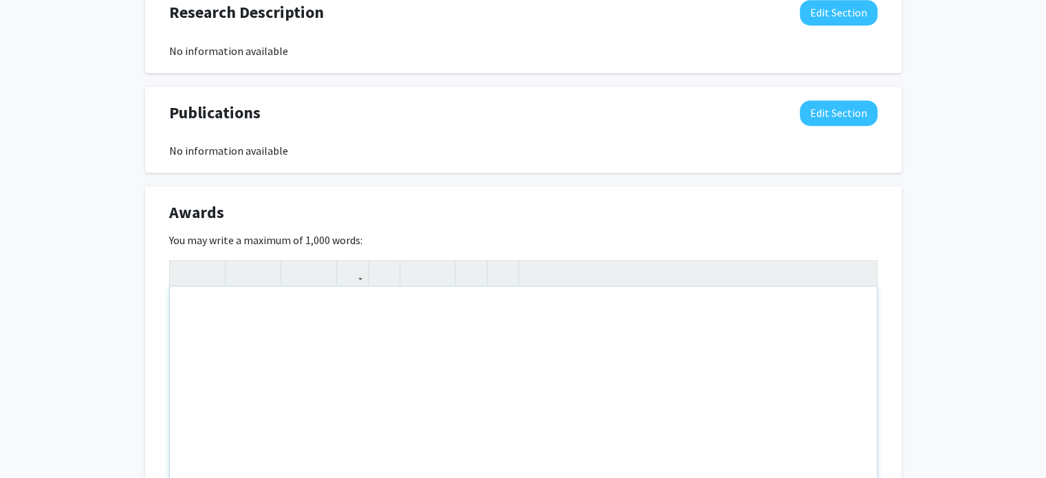
scroll to position [934, 0]
click at [187, 299] on div "Note to users with screen readers: Please deactivate our accessibility plugin f…" at bounding box center [523, 389] width 707 height 206
paste div "Note to users with screen readers: Please deactivate our accessibility plugin f…"
type textarea "<p>Recipient, Faculty Alumni Award, Mizzou Alumni Association (2023) </p><p>Ele…"
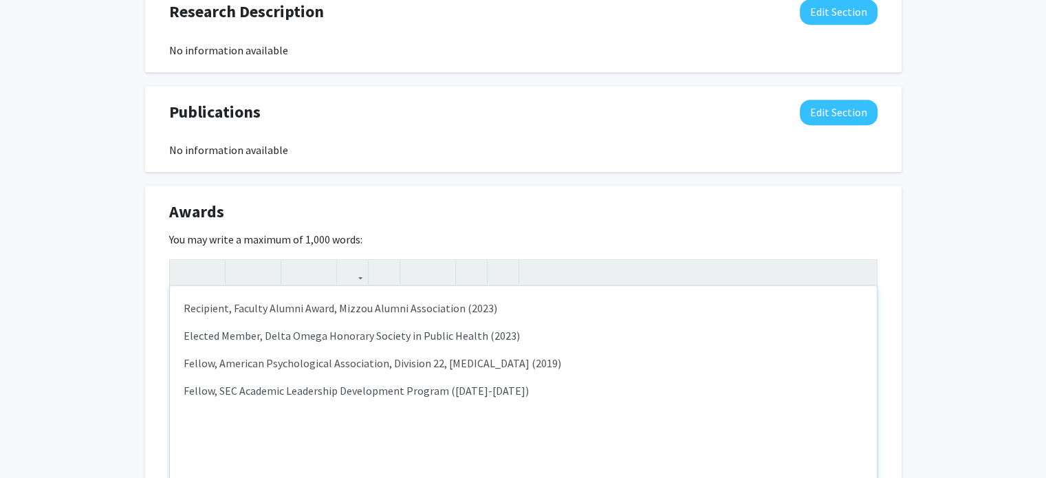
click at [212, 300] on p "Recipient, Faculty Alumni Award, Mizzou Alumni Association (2023)" at bounding box center [524, 308] width 680 height 17
type textarea "<p>Honoree, Faculty Alumni Award, Mizzou Alumni Association (2023) </p><p>Elect…"
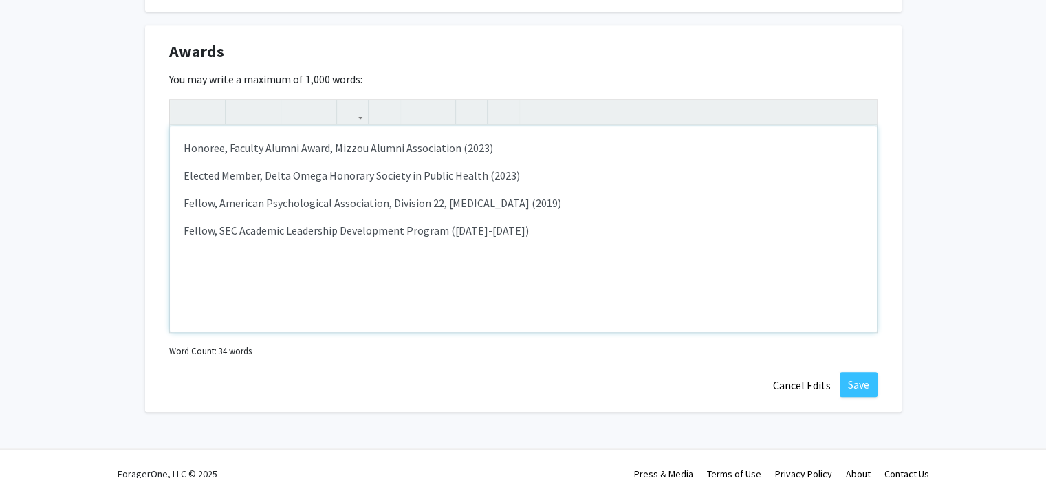
scroll to position [1095, 0]
click at [856, 371] on button "Save" at bounding box center [859, 383] width 38 height 25
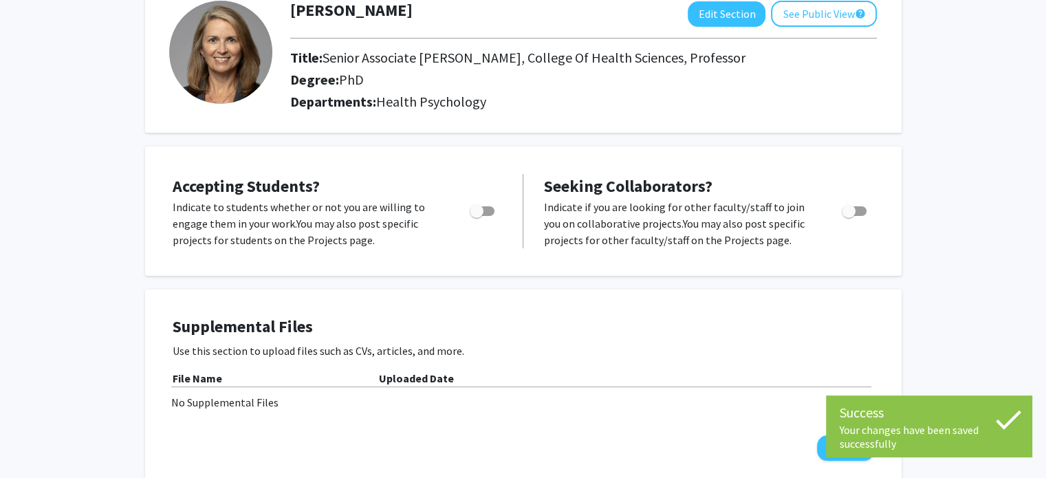
scroll to position [0, 0]
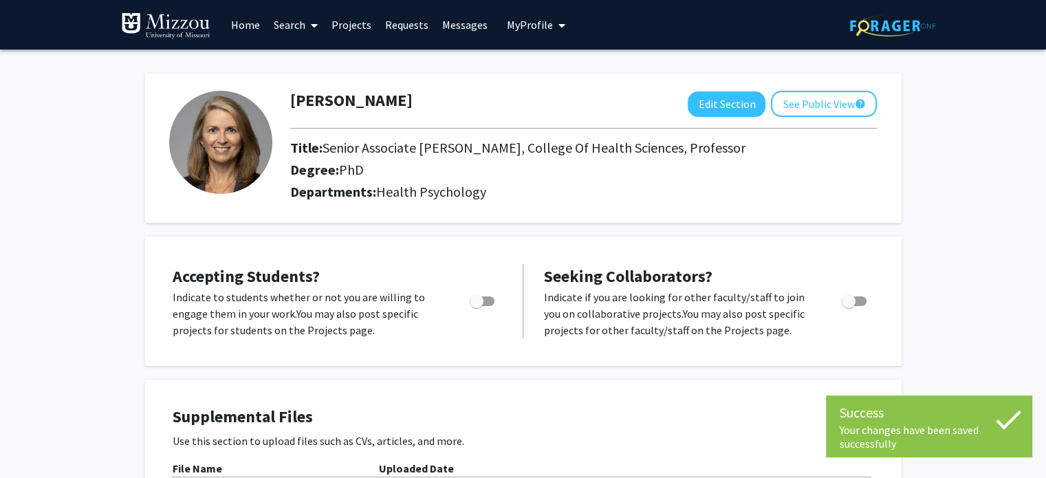
click at [292, 27] on link "Search" at bounding box center [296, 25] width 58 height 48
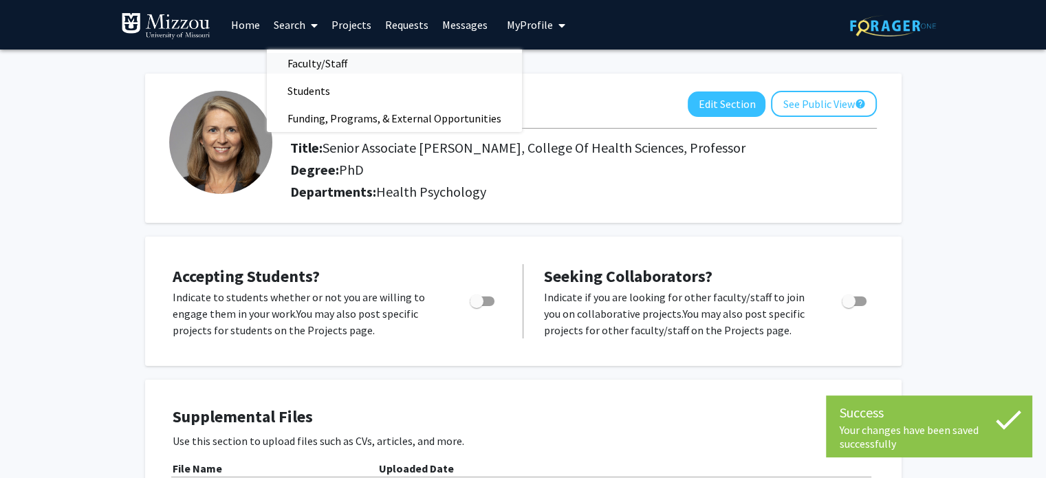
click at [316, 67] on span "Faculty/Staff" at bounding box center [317, 64] width 101 height 28
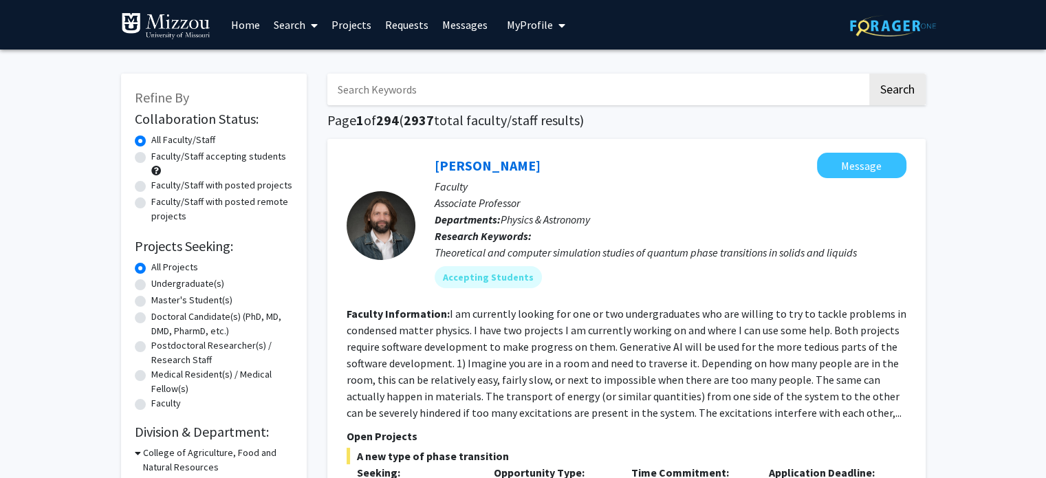
click at [377, 92] on input "Search Keywords" at bounding box center [597, 90] width 540 height 32
type input "aaron thompson"
click at [870, 74] on button "Search" at bounding box center [898, 90] width 56 height 32
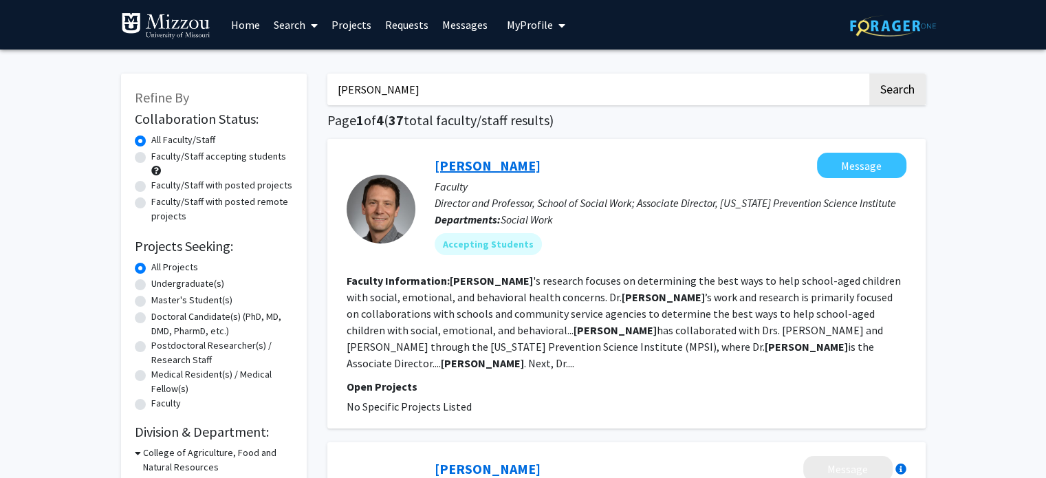
click at [488, 169] on link "Aaron Thompson" at bounding box center [488, 165] width 106 height 17
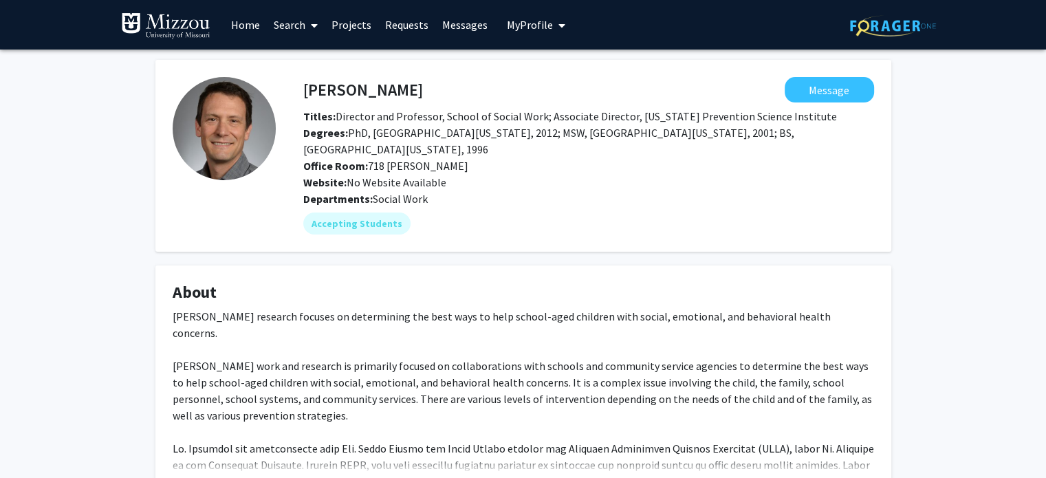
click at [526, 19] on span "My Profile" at bounding box center [530, 25] width 46 height 14
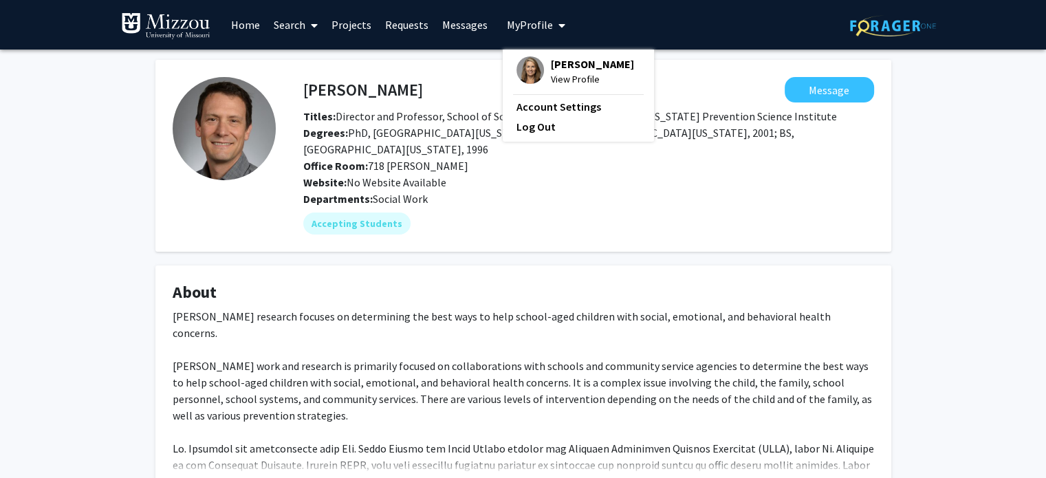
click at [554, 72] on span "Stephanie Reid-Arndt" at bounding box center [592, 63] width 83 height 15
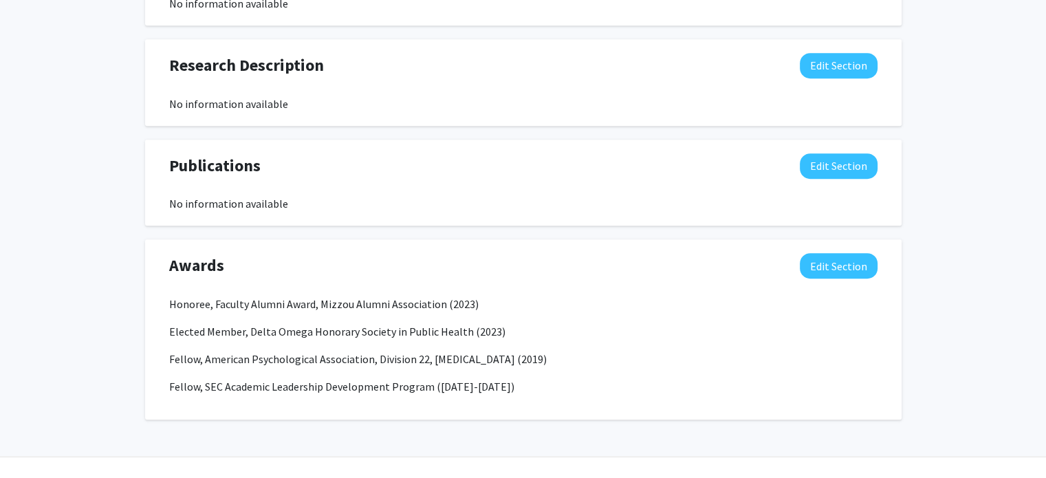
scroll to position [890, 0]
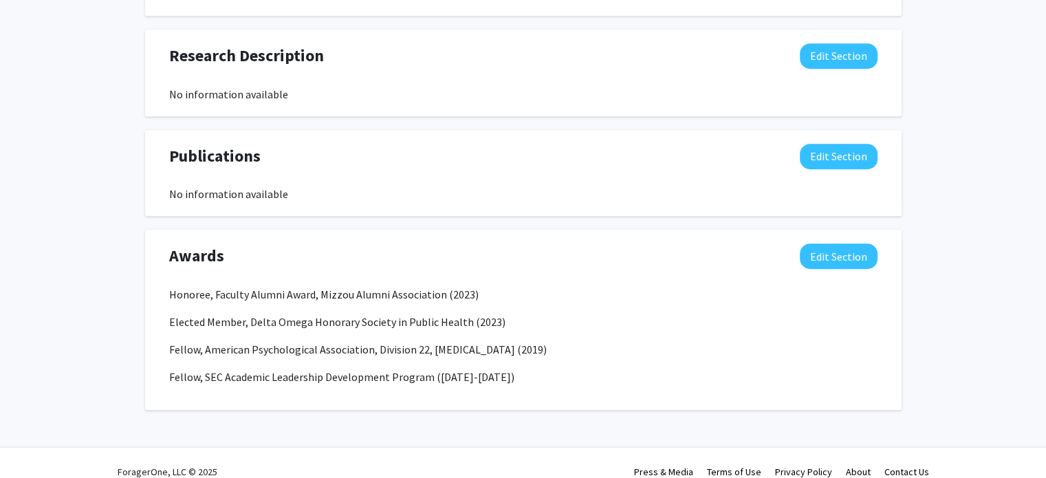
click at [179, 286] on p "Honoree, Faculty Alumni Award, Mizzou Alumni Association (2023)" at bounding box center [523, 294] width 709 height 17
drag, startPoint x: 169, startPoint y: 277, endPoint x: 217, endPoint y: 275, distance: 48.2
click at [215, 286] on p "Honoree, Faculty Alumni Award, Mizzou Alumni Association (2023)" at bounding box center [523, 294] width 709 height 17
click at [834, 244] on button "Edit Section" at bounding box center [839, 256] width 78 height 25
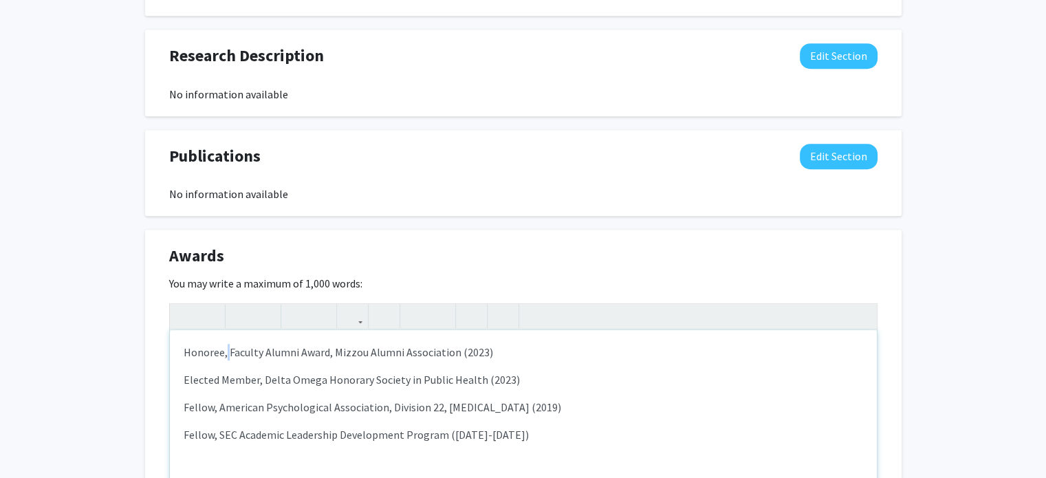
drag, startPoint x: 225, startPoint y: 333, endPoint x: 233, endPoint y: 341, distance: 11.2
click at [228, 344] on p "Honoree, Faculty Alumni Award, Mizzou Alumni Association (2023)" at bounding box center [524, 352] width 680 height 17
drag, startPoint x: 181, startPoint y: 335, endPoint x: 217, endPoint y: 354, distance: 41.2
click at [182, 335] on div "Faculty Alumni Achievement Awardee, Mizzou Alumni Association (2023) Elected Me…" at bounding box center [523, 433] width 707 height 206
type textarea "<p>Honoree, Faculty Alumni Achievement Award, Mizzou Alumni Association (2023) …"
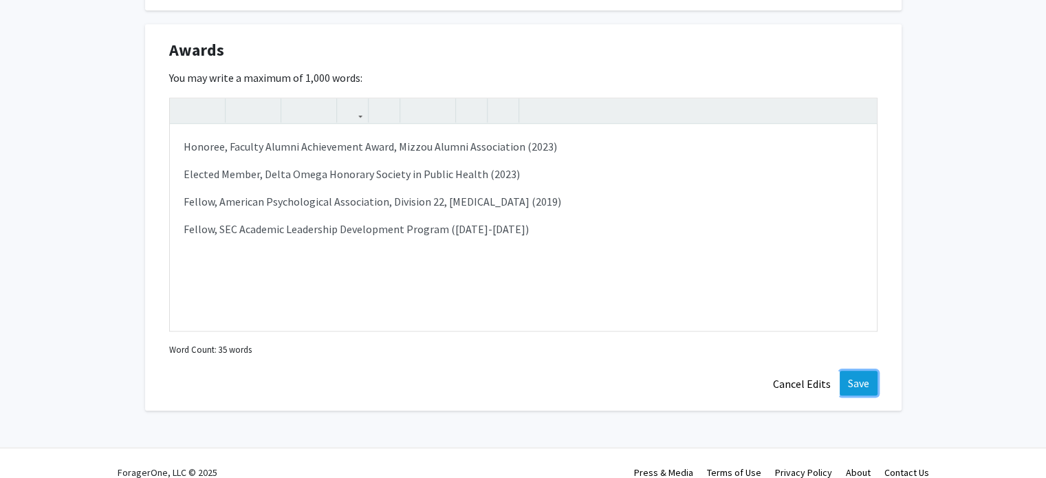
click at [854, 371] on button "Save" at bounding box center [859, 383] width 38 height 25
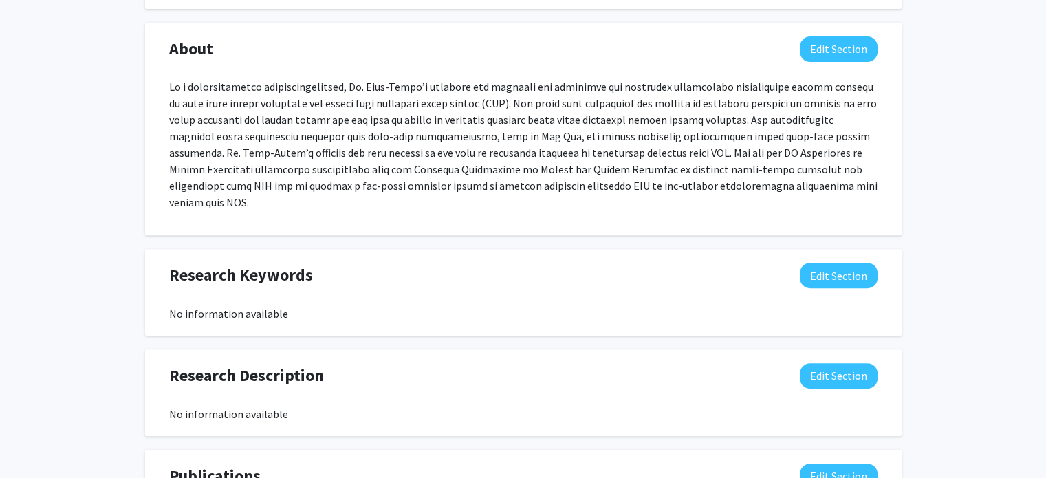
scroll to position [546, 0]
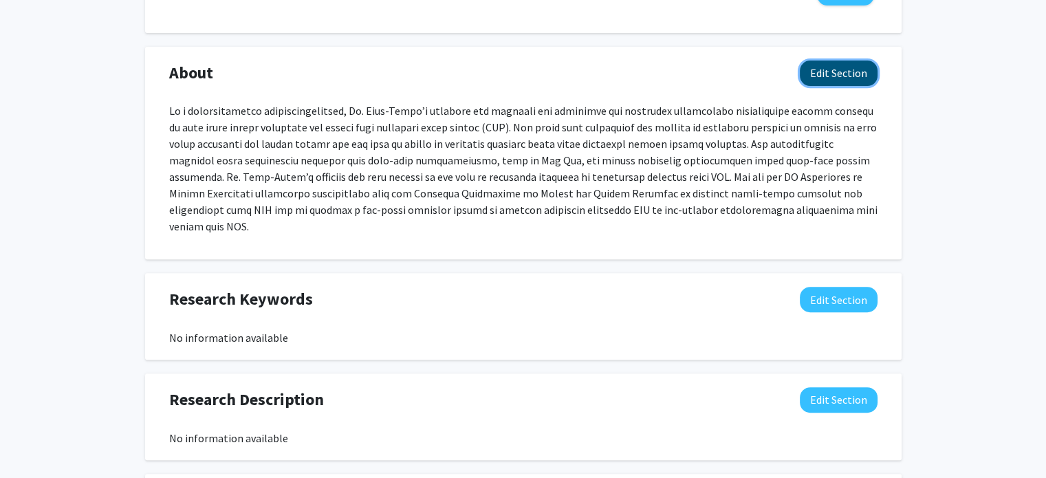
click at [828, 63] on button "Edit Section" at bounding box center [839, 73] width 78 height 25
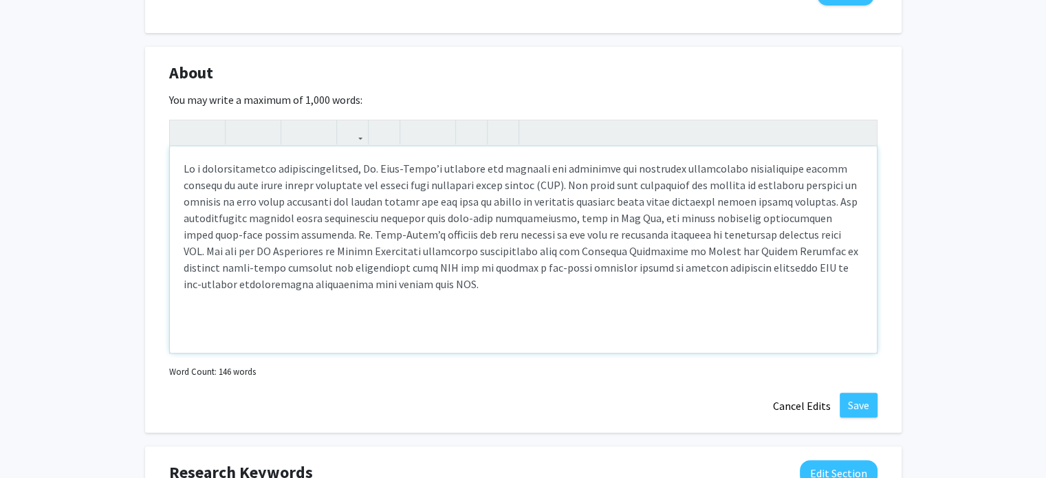
click at [226, 310] on div "Note to users with screen readers: Please deactivate our accessibility plugin f…" at bounding box center [523, 250] width 707 height 206
click at [303, 293] on div "Note to users with screen readers: Please deactivate our accessibility plugin f…" at bounding box center [523, 250] width 707 height 206
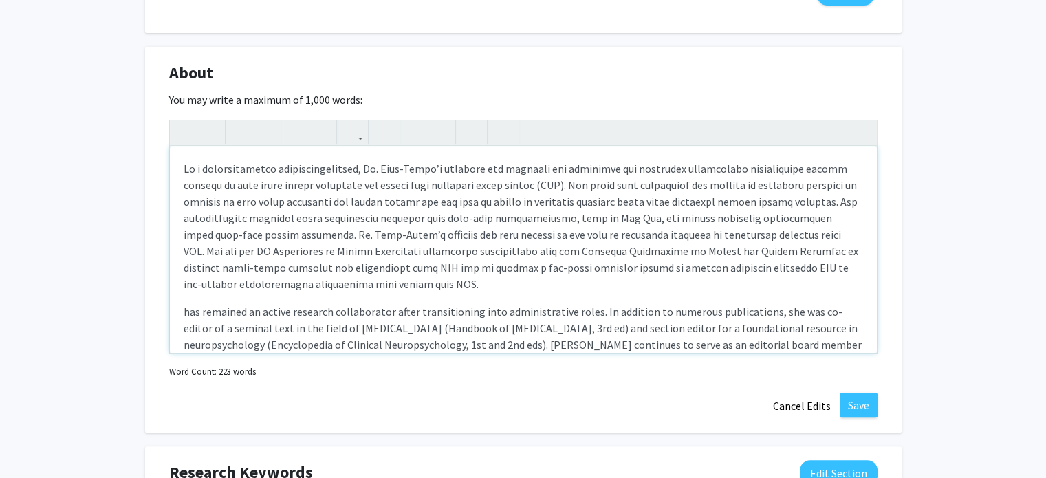
click at [237, 304] on p "has remained an active research collaborator after transitioning into administr…" at bounding box center [524, 336] width 680 height 66
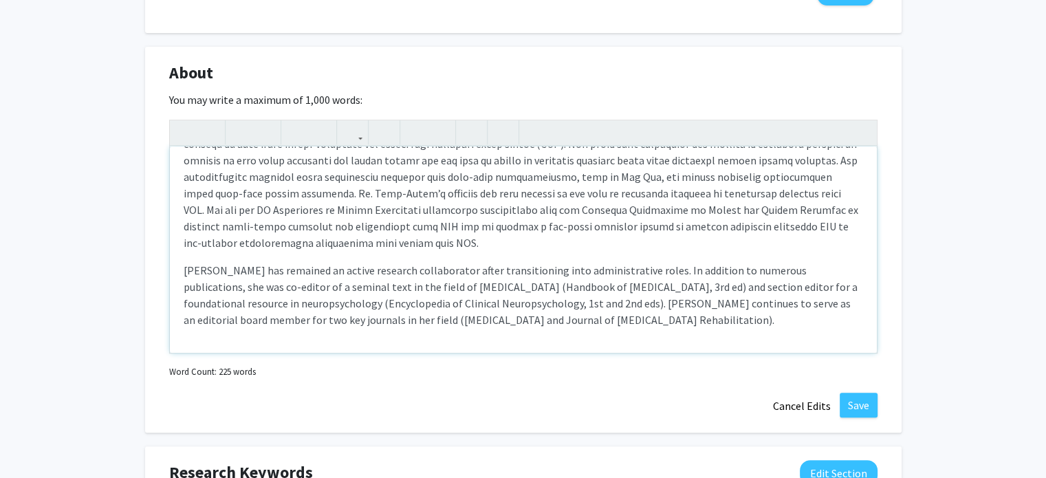
drag, startPoint x: 659, startPoint y: 269, endPoint x: 770, endPoint y: 335, distance: 129.0
click at [660, 269] on p "Dr. Reid-Arndt has remained an active research collaborator after transitioning…" at bounding box center [524, 295] width 680 height 66
type textarea "<p>As a rehabilitation neuropsychologist, Dr. Reid-Arndt’s research has examine…"
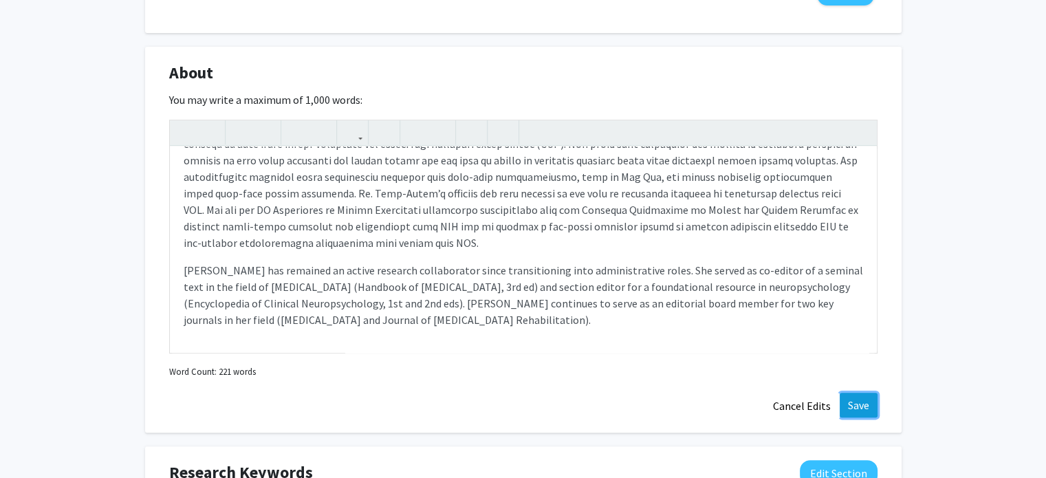
click at [856, 404] on button "Save" at bounding box center [859, 405] width 38 height 25
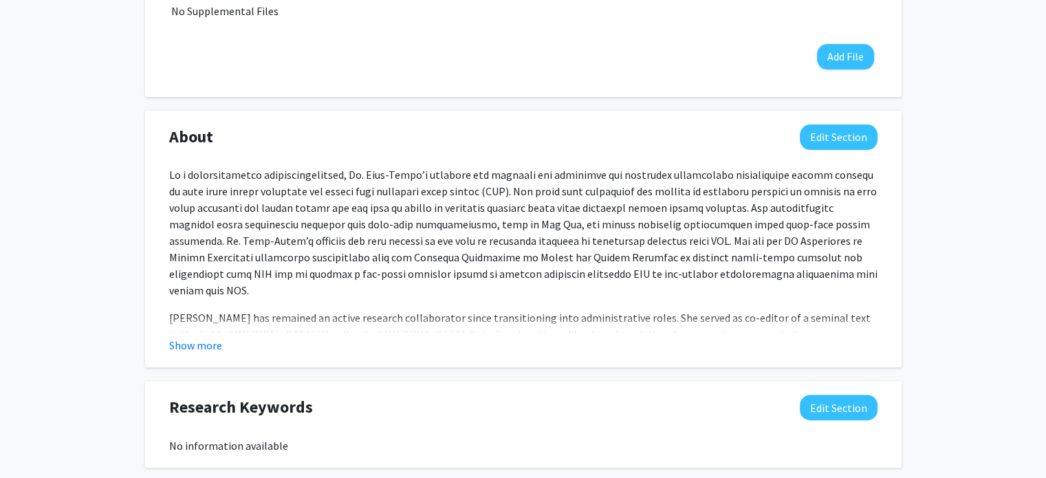
scroll to position [0, 0]
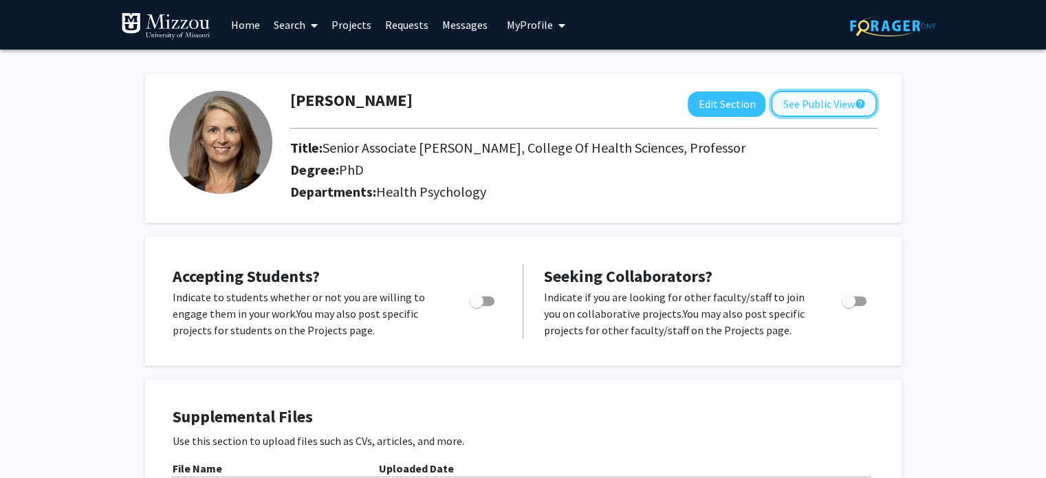
click at [837, 106] on button "See Public View help" at bounding box center [824, 104] width 106 height 26
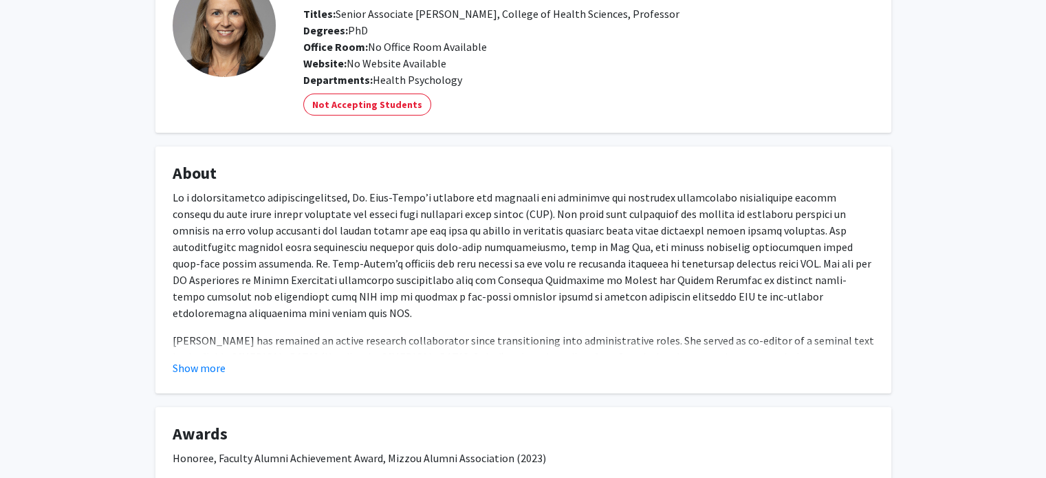
scroll to position [275, 0]
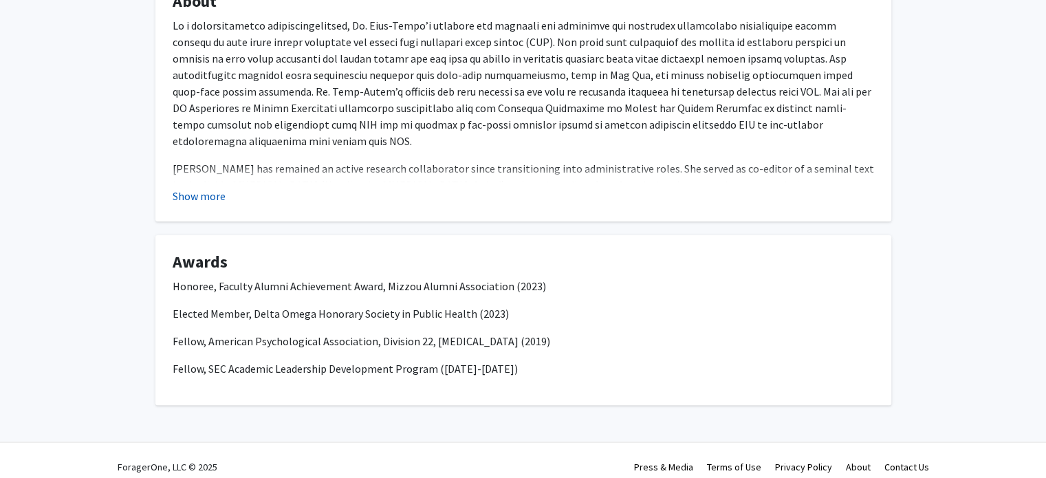
click at [205, 194] on button "Show more" at bounding box center [199, 196] width 53 height 17
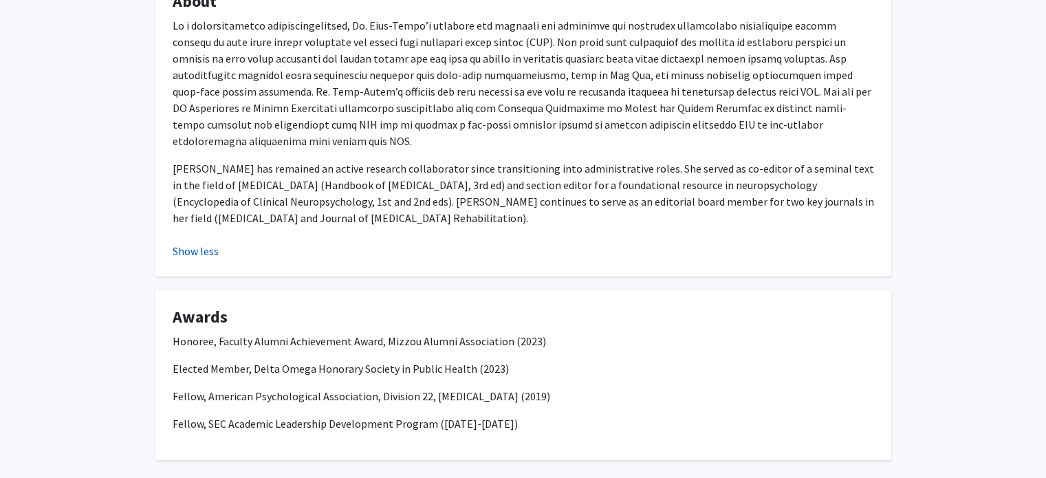
click at [188, 243] on button "Show less" at bounding box center [196, 251] width 46 height 17
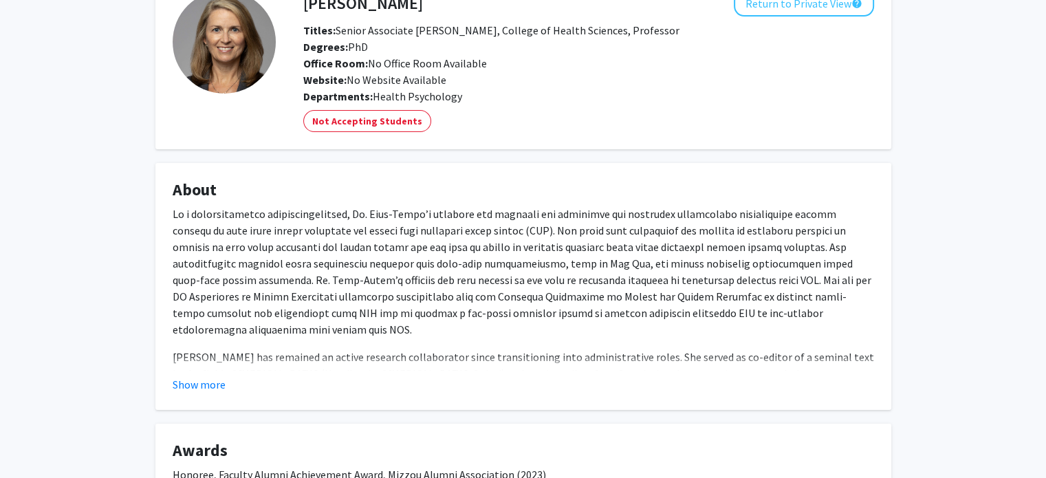
scroll to position [0, 0]
